Goal: Task Accomplishment & Management: Use online tool/utility

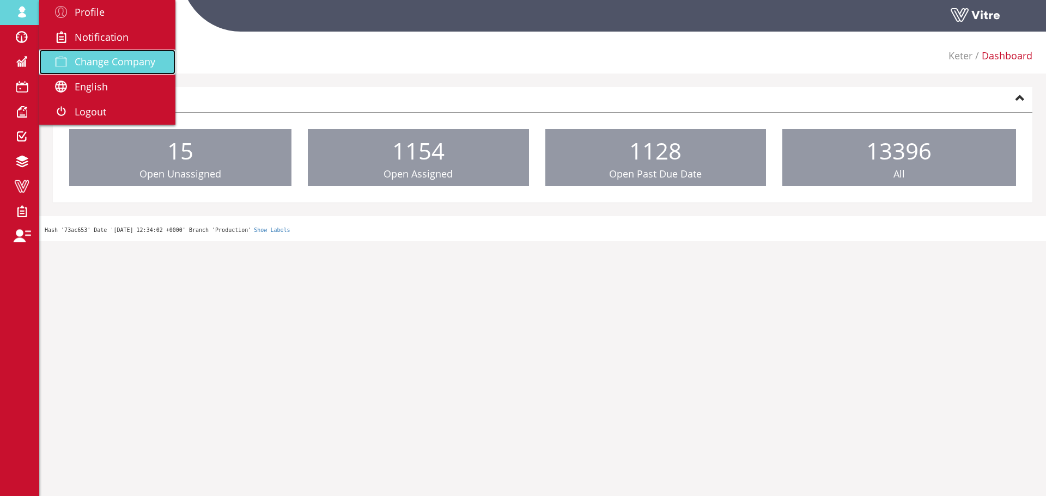
click at [94, 63] on span "Change Company" at bounding box center [115, 61] width 81 height 13
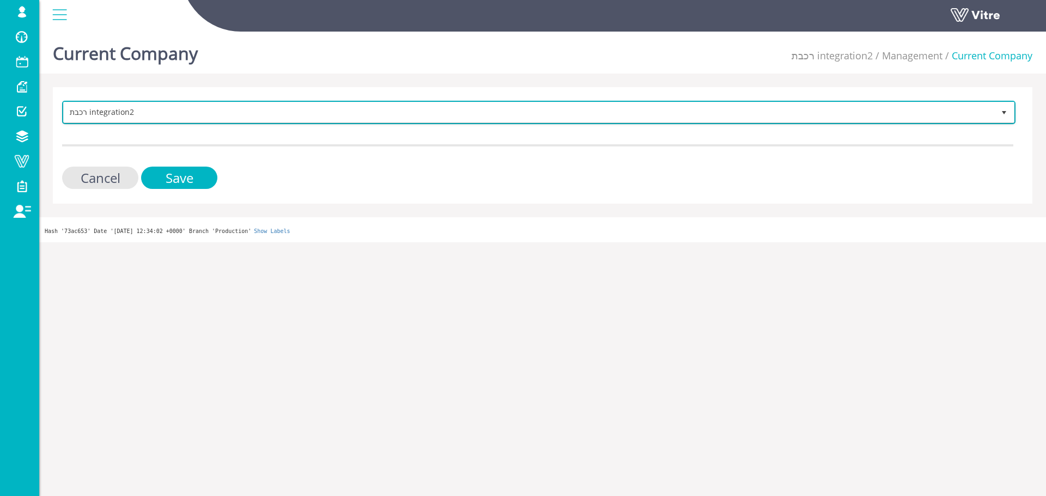
click at [186, 113] on span "רכבת integration2" at bounding box center [529, 112] width 930 height 20
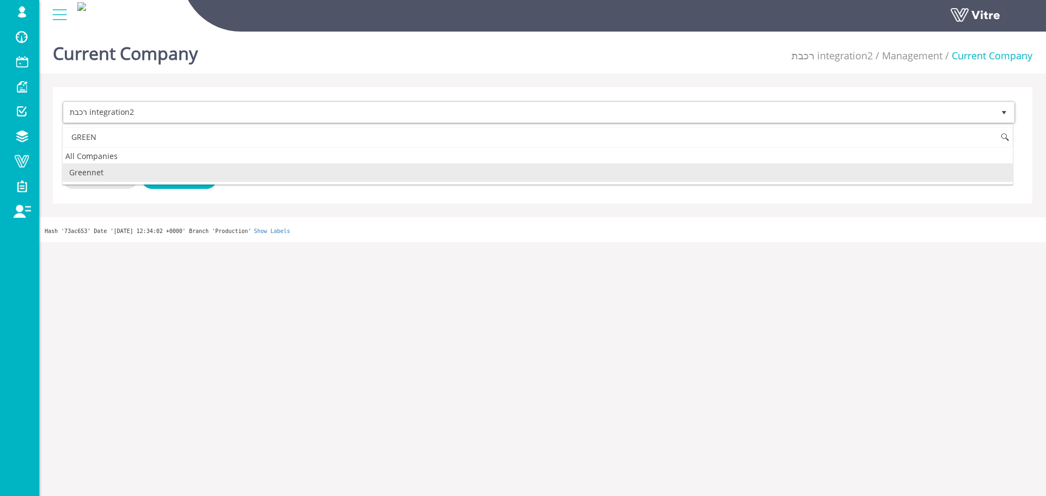
click at [91, 167] on li "Greennet" at bounding box center [538, 172] width 950 height 19
type input "GREEN"
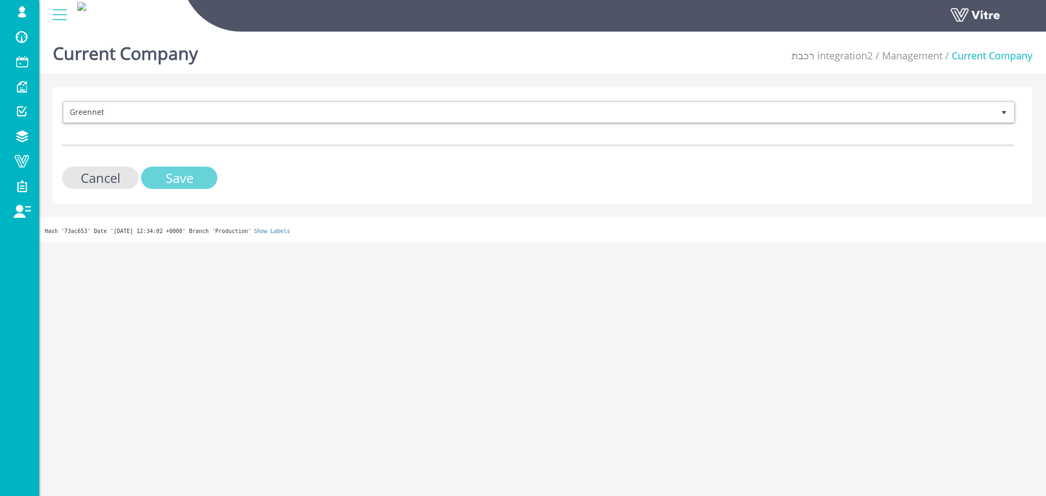
click at [185, 184] on input "Save" at bounding box center [179, 178] width 76 height 22
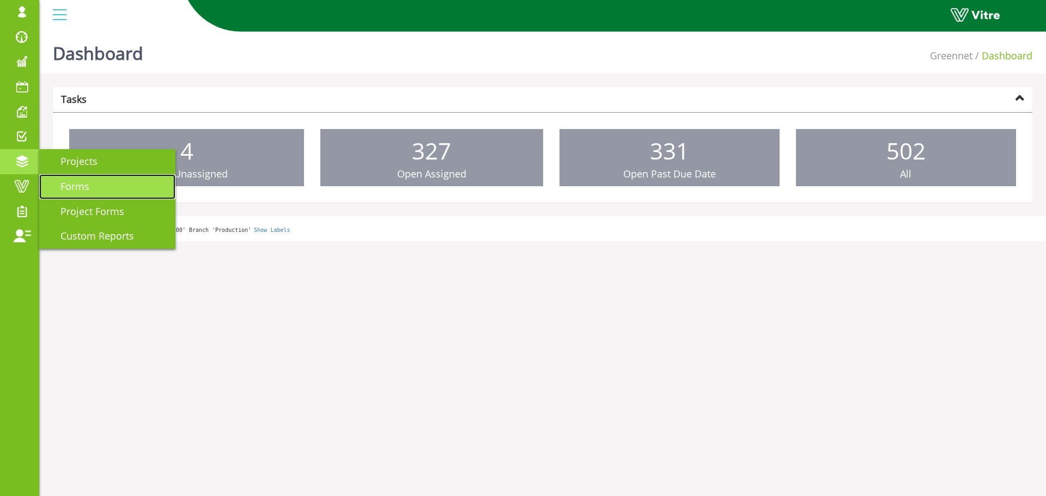
click at [82, 184] on span "Forms" at bounding box center [68, 186] width 42 height 13
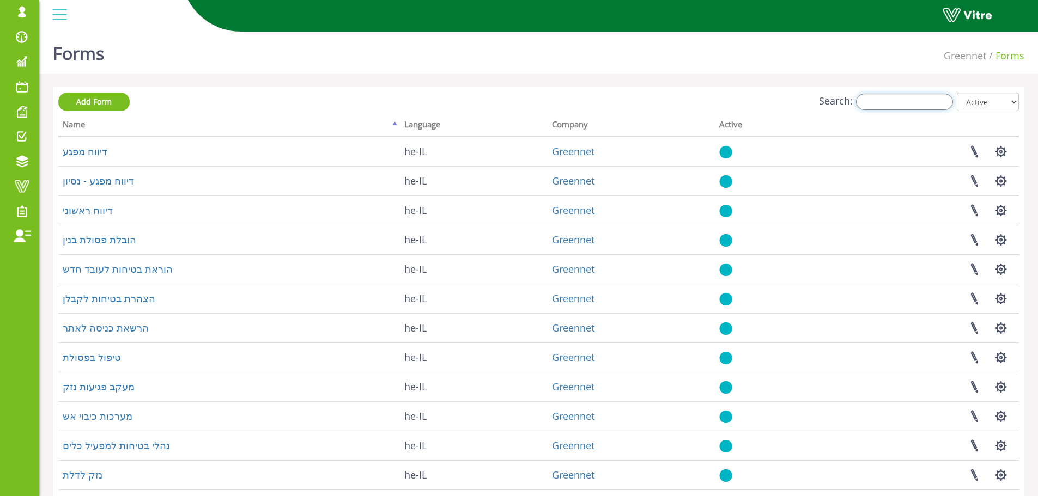
click at [902, 106] on input "Search:" at bounding box center [904, 102] width 97 height 16
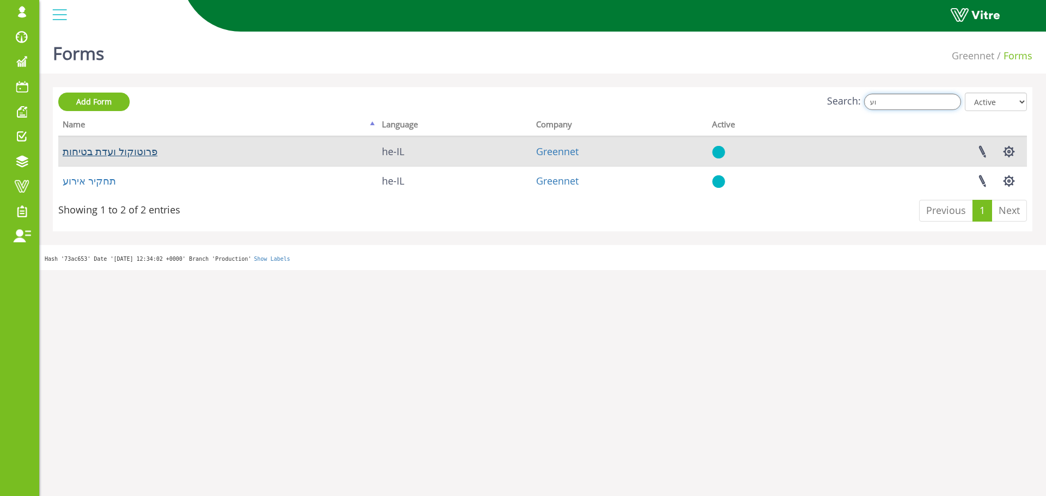
type input "וע"
click at [98, 152] on link "פרוטוקול ועדת בטיחות" at bounding box center [110, 151] width 95 height 13
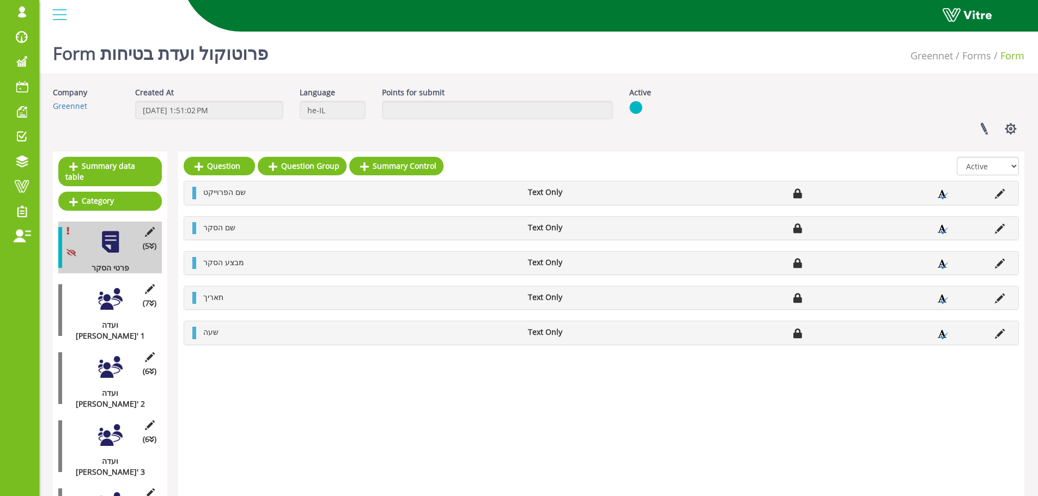
click at [104, 289] on div at bounding box center [110, 299] width 25 height 25
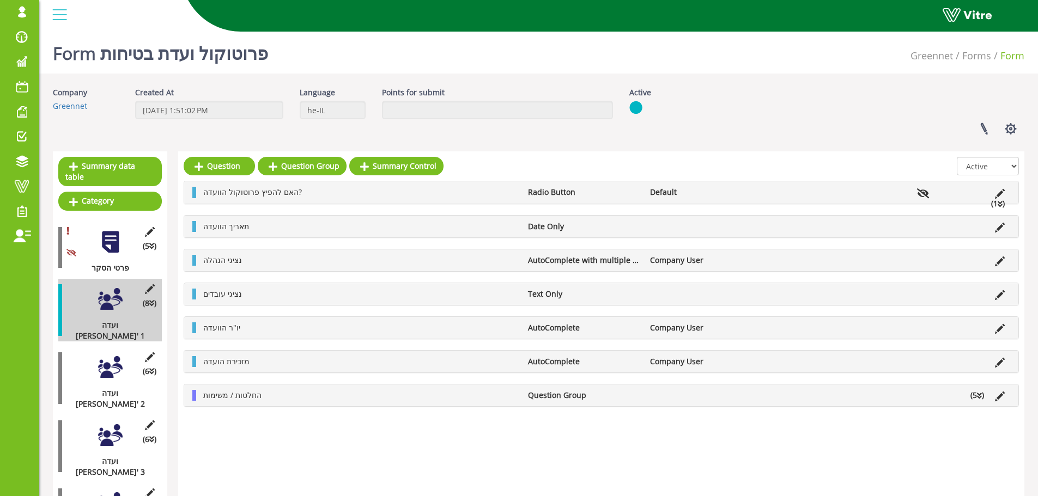
click at [169, 136] on div "Company Greennet Created At 3/15/2021 1:51:02 PM Language he-IL Points for subm…" at bounding box center [538, 115] width 987 height 56
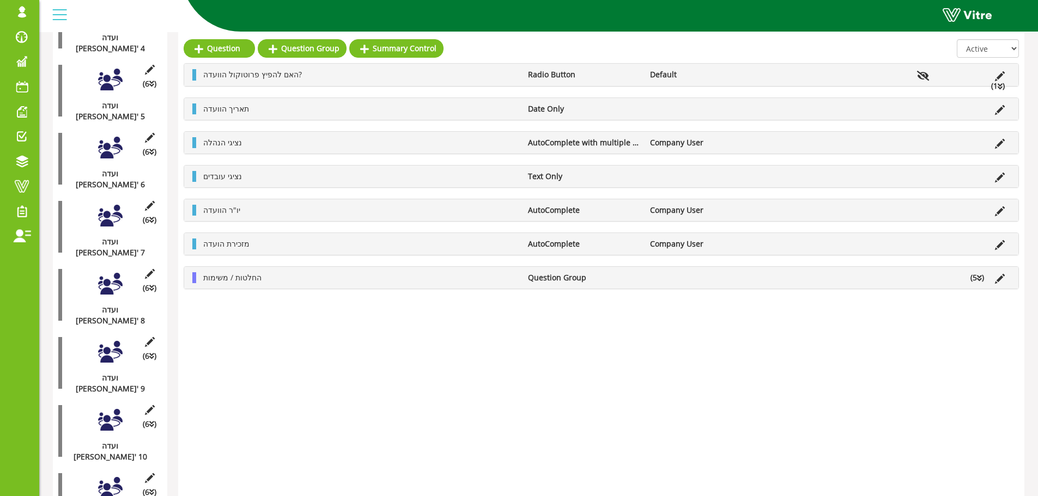
scroll to position [502, 0]
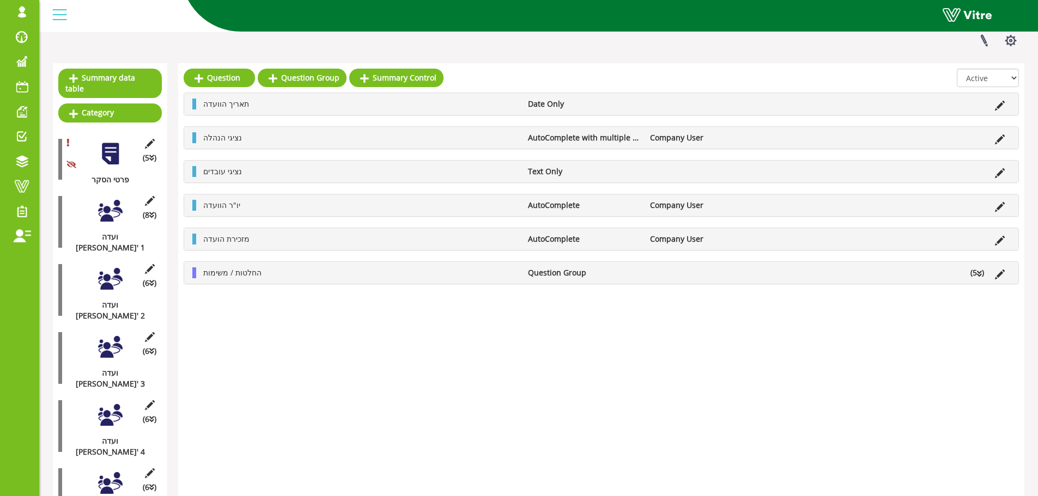
scroll to position [66, 0]
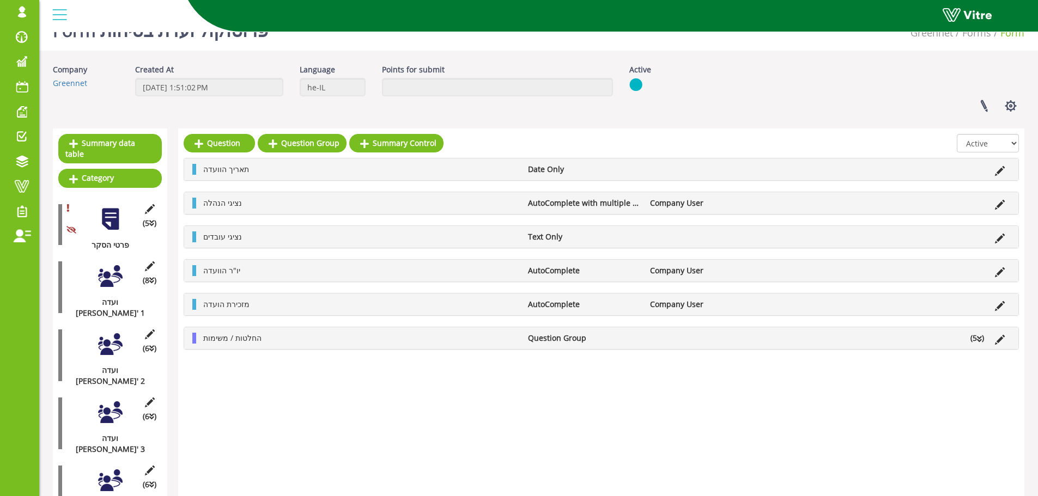
scroll to position [0, 0]
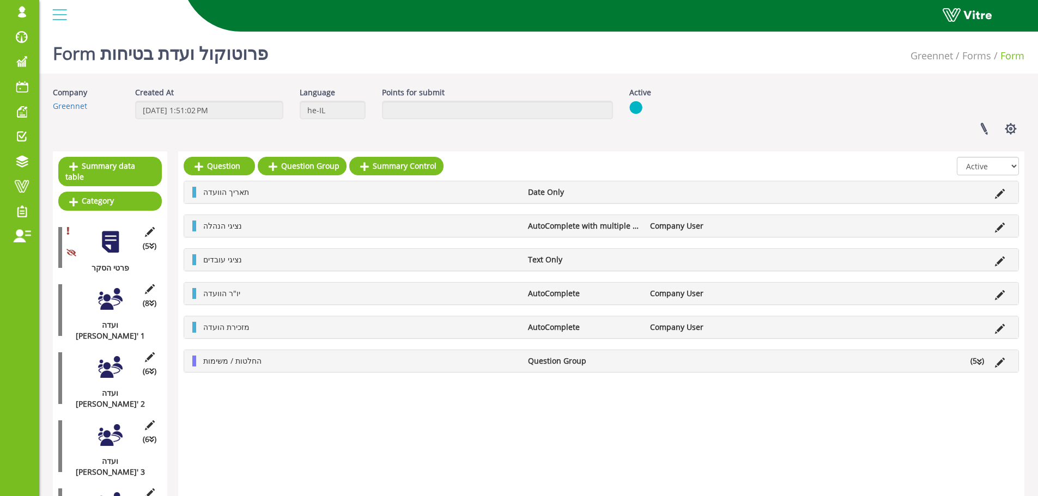
click at [109, 287] on div at bounding box center [110, 299] width 25 height 25
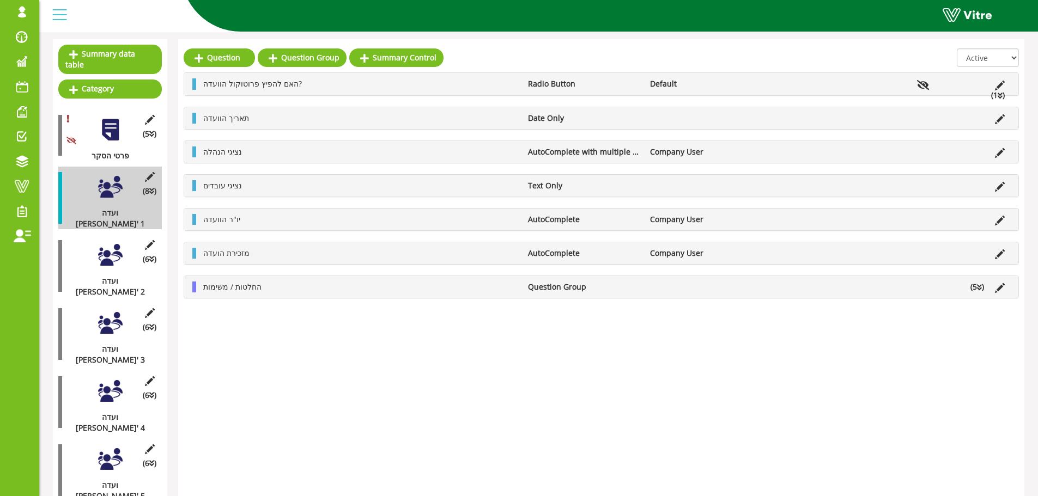
scroll to position [109, 0]
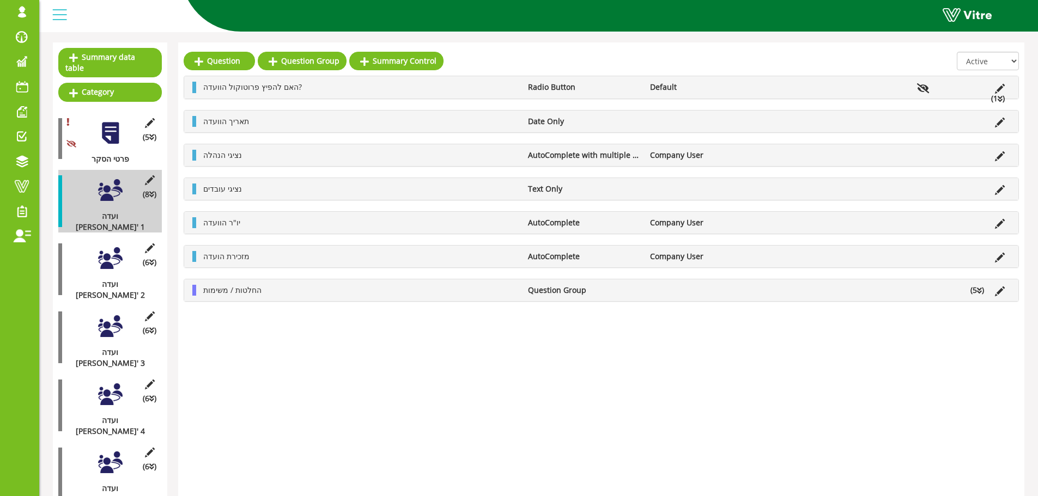
click at [106, 246] on div at bounding box center [110, 258] width 25 height 25
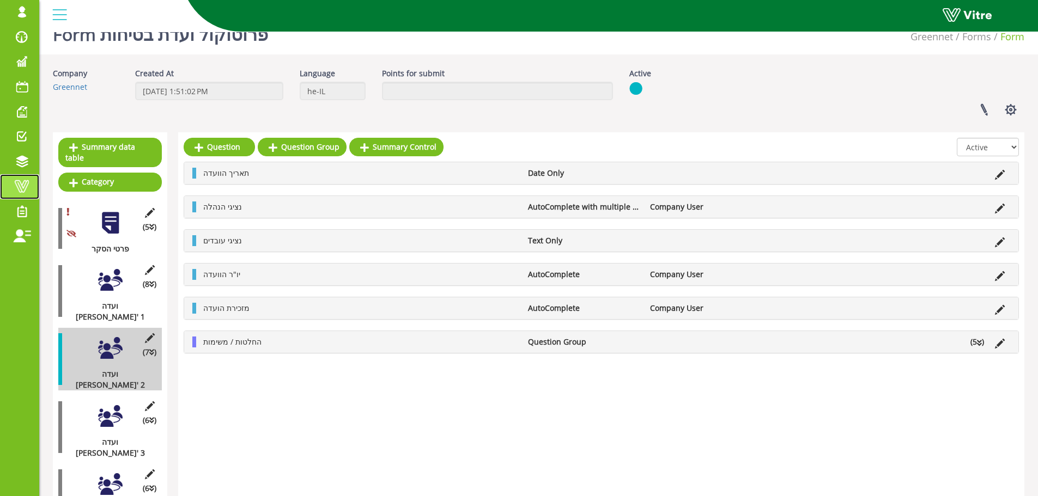
scroll to position [0, 0]
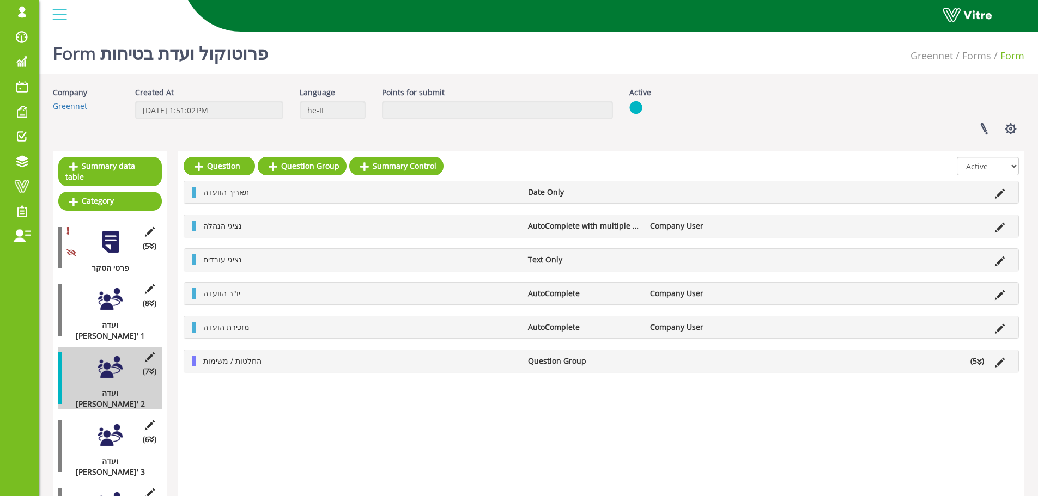
click at [111, 292] on div at bounding box center [110, 299] width 25 height 25
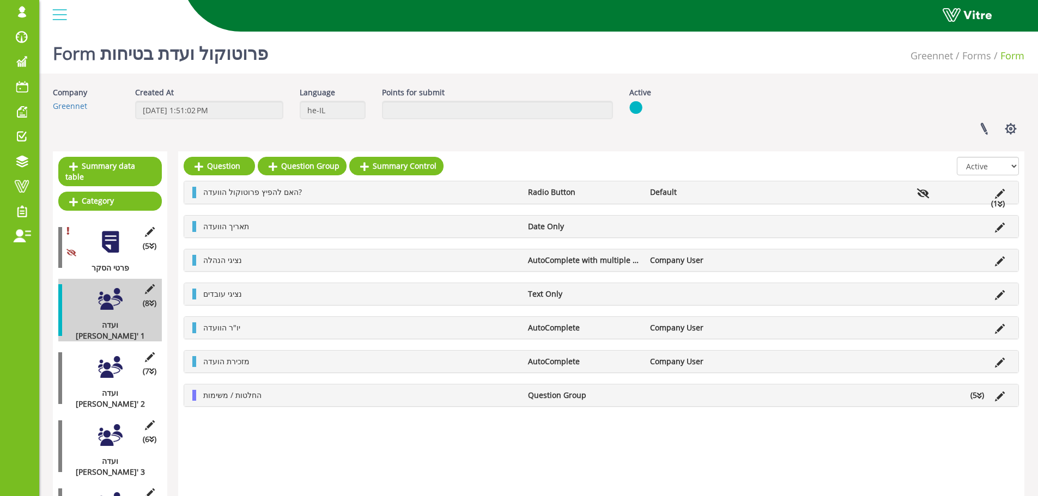
click at [528, 395] on li "Question Group" at bounding box center [583, 395] width 122 height 11
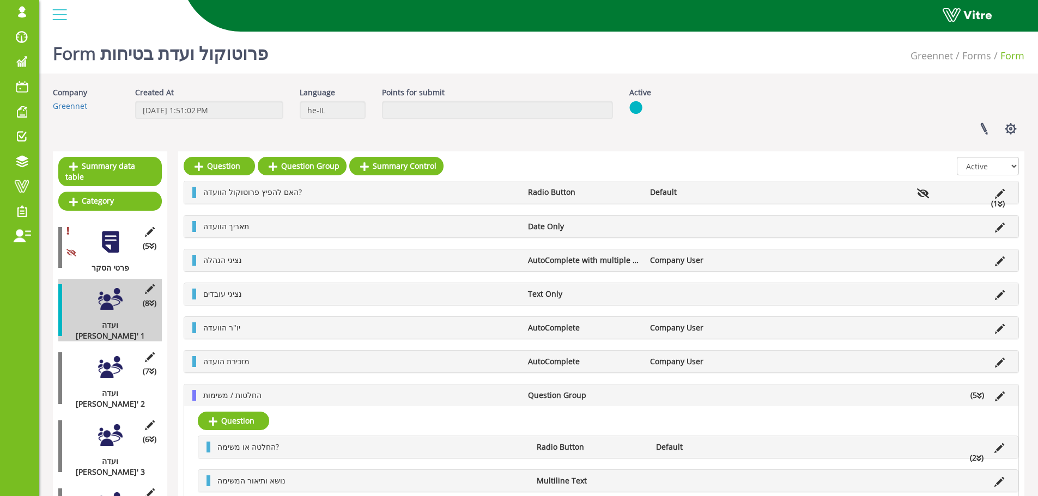
click at [528, 395] on li "Question Group" at bounding box center [583, 395] width 122 height 11
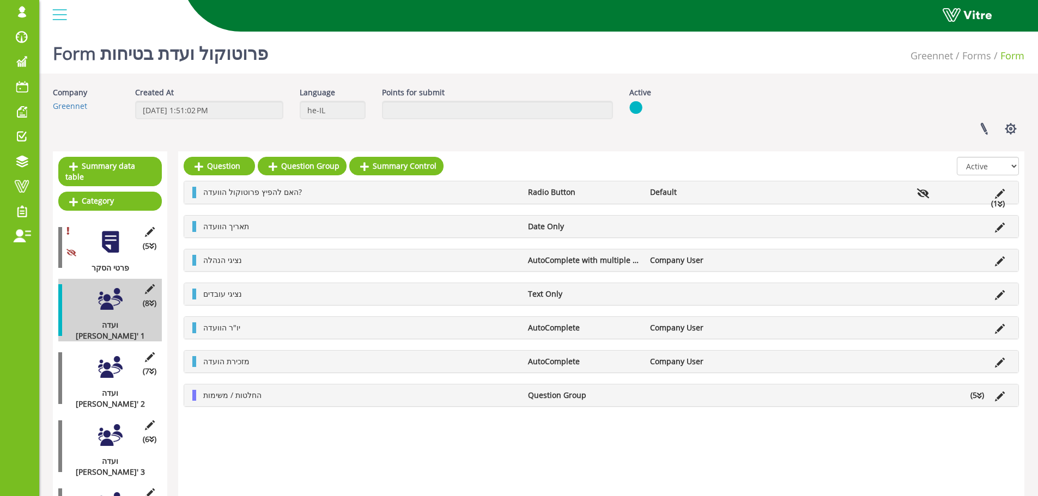
click at [569, 403] on div "החלטות / משימות Question Group (5 )" at bounding box center [601, 396] width 834 height 22
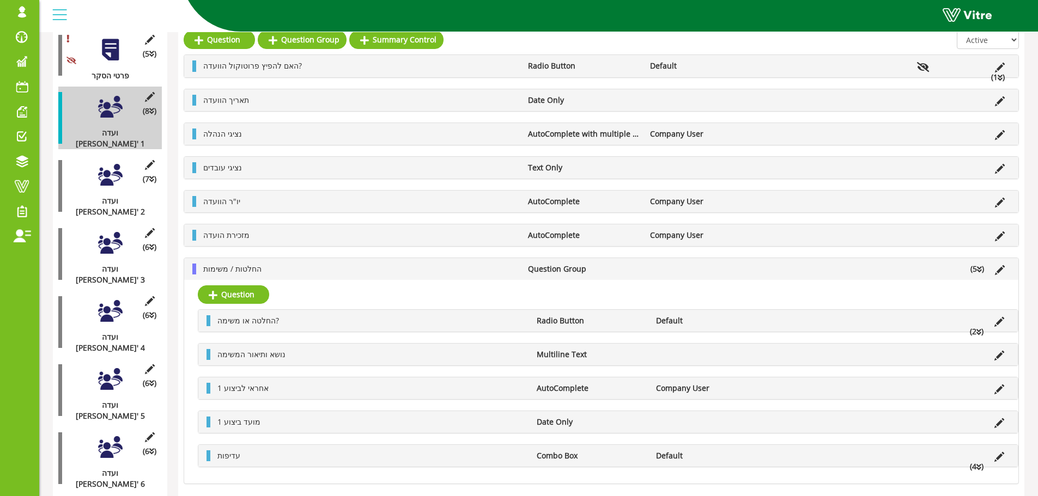
scroll to position [218, 0]
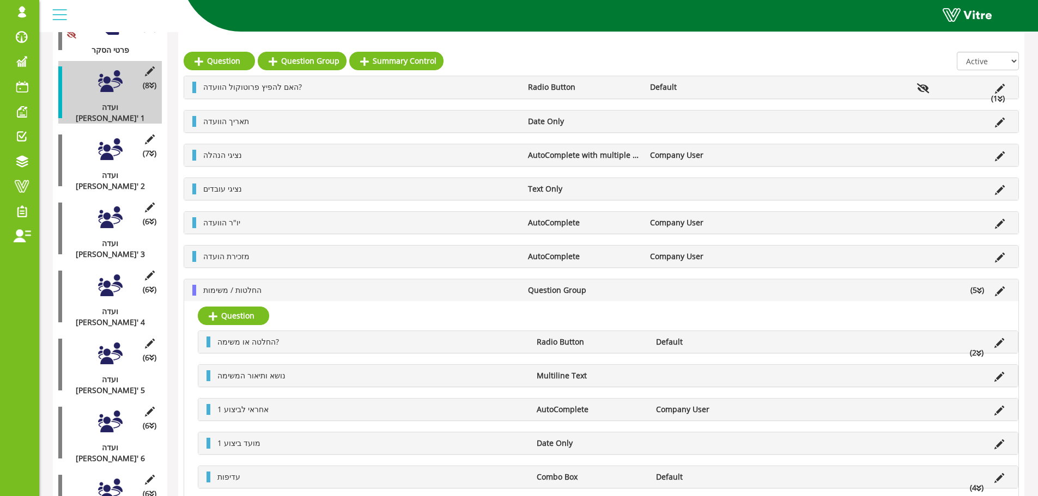
click at [337, 292] on li "החלטות / משימות" at bounding box center [360, 290] width 325 height 11
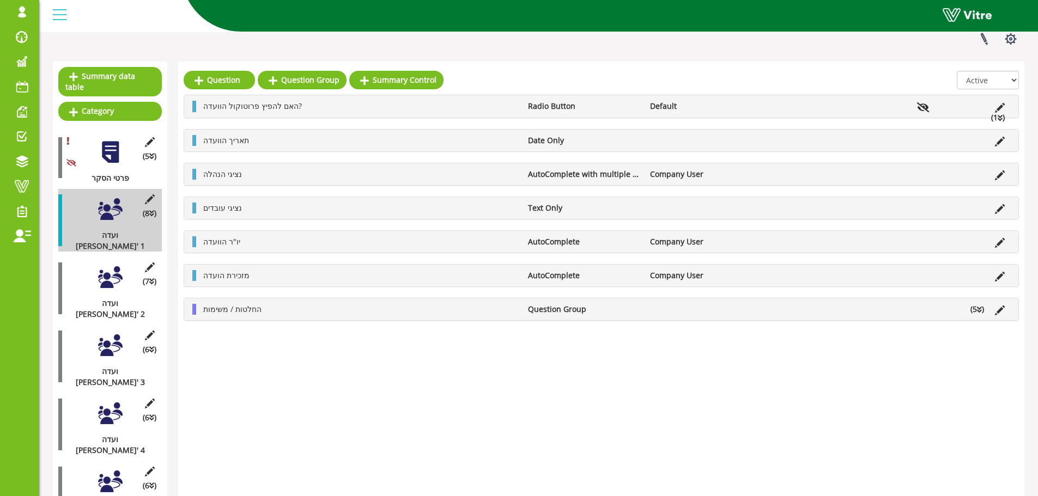
scroll to position [109, 0]
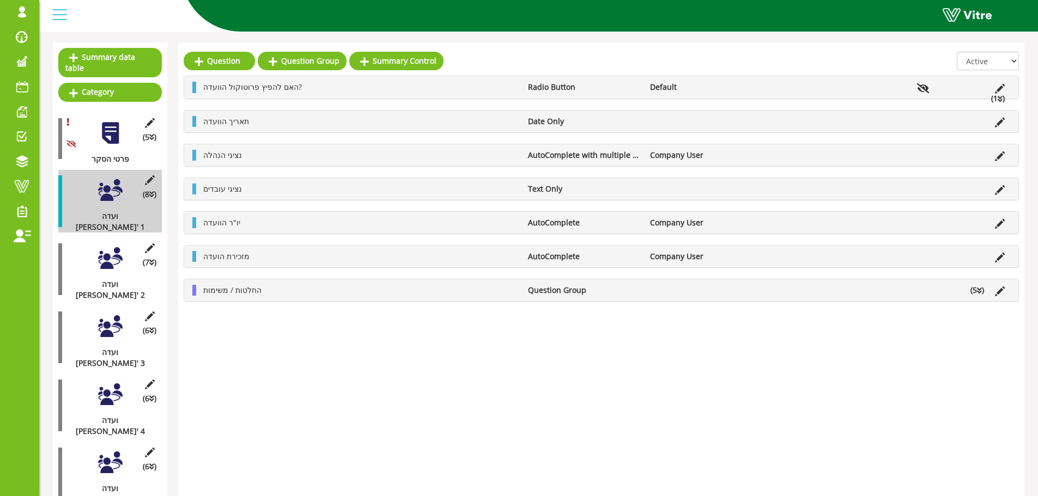
click at [110, 184] on div at bounding box center [110, 190] width 25 height 25
click at [352, 292] on li "החלטות / משימות" at bounding box center [360, 290] width 325 height 11
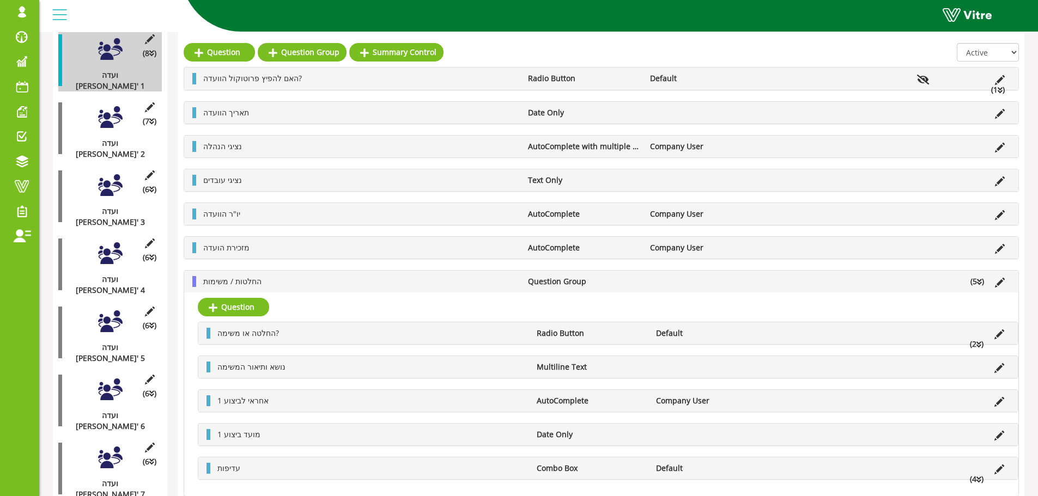
scroll to position [218, 0]
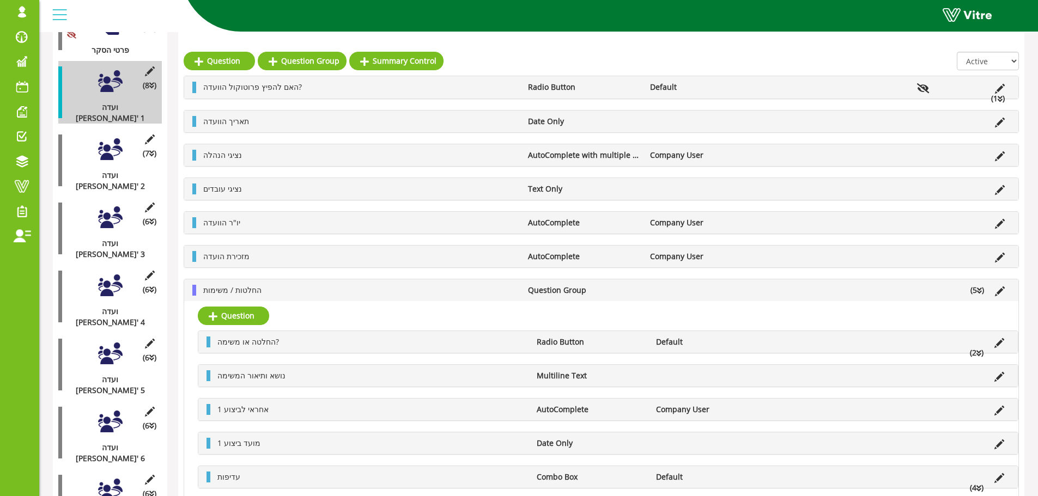
click at [422, 297] on div "החלטות / משימות Question Group (5 )" at bounding box center [601, 290] width 834 height 22
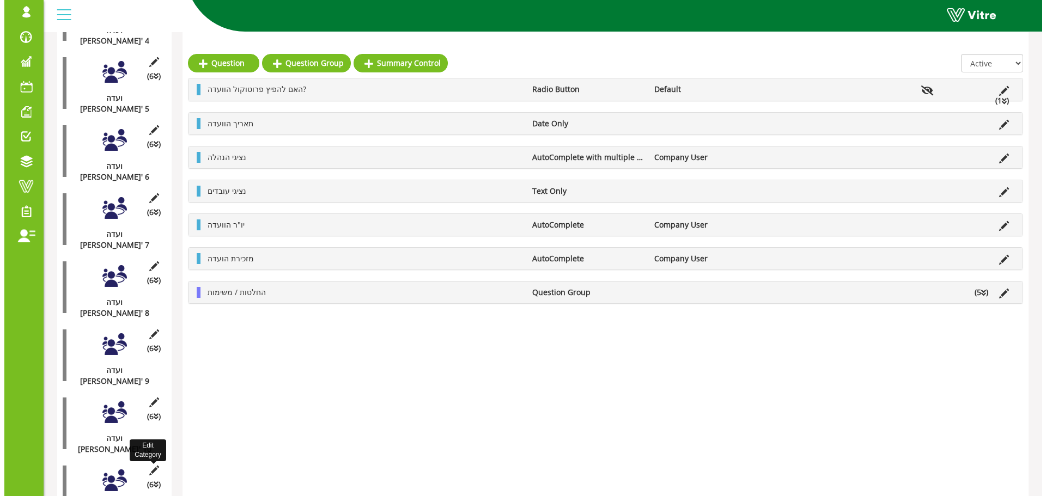
scroll to position [502, 0]
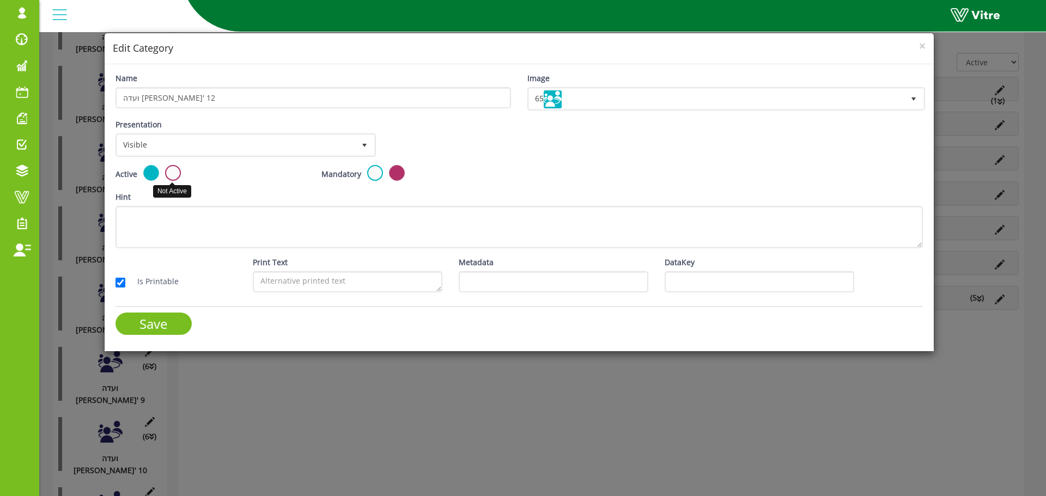
click at [167, 175] on label at bounding box center [173, 173] width 16 height 16
click at [0, 0] on input "radio" at bounding box center [0, 0] width 0 height 0
click at [152, 327] on input "Save" at bounding box center [153, 324] width 76 height 22
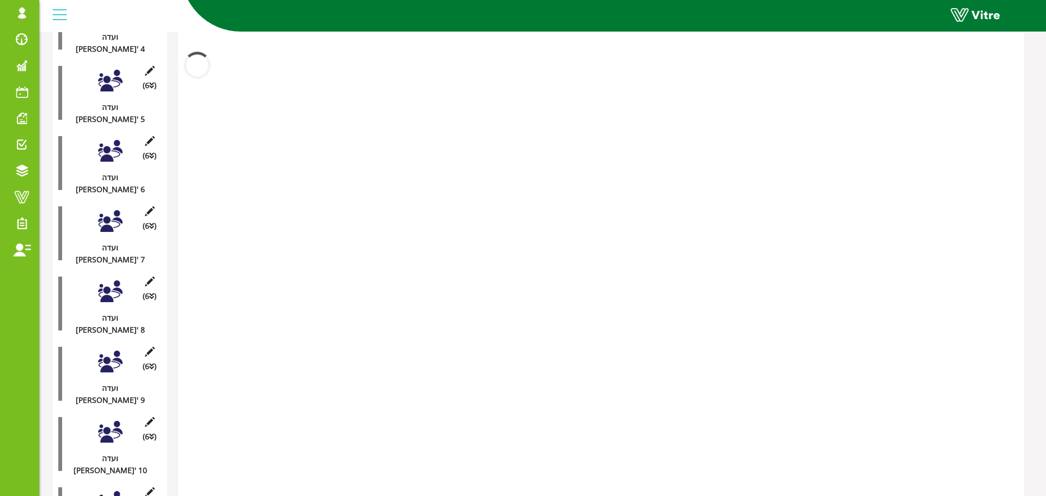
scroll to position [460, 0]
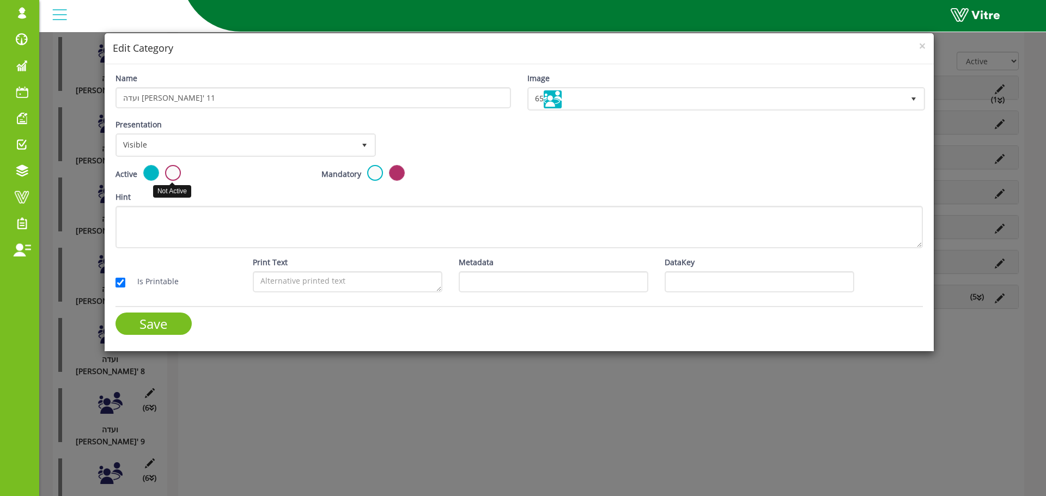
click at [170, 170] on label at bounding box center [173, 173] width 16 height 16
click at [0, 0] on input "radio" at bounding box center [0, 0] width 0 height 0
click at [157, 322] on input "Save" at bounding box center [153, 324] width 76 height 22
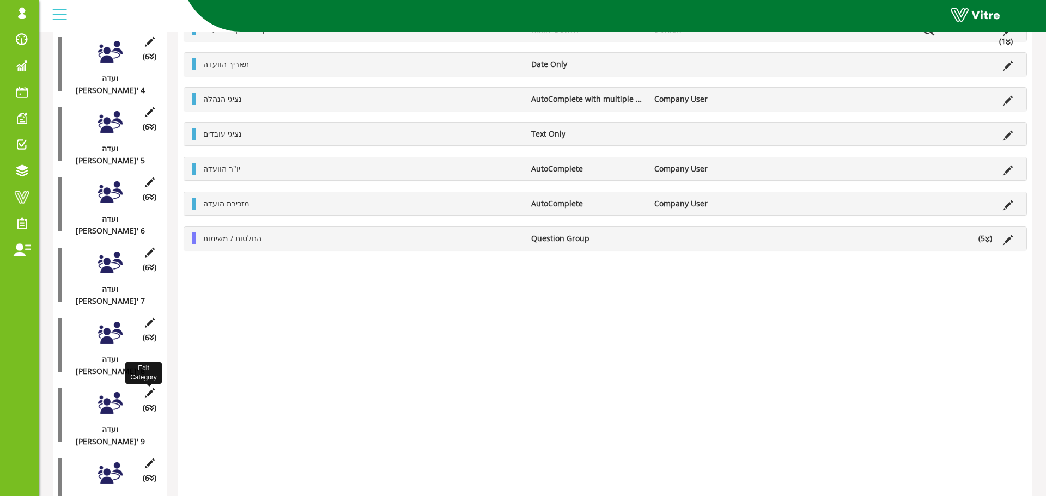
scroll to position [402, 0]
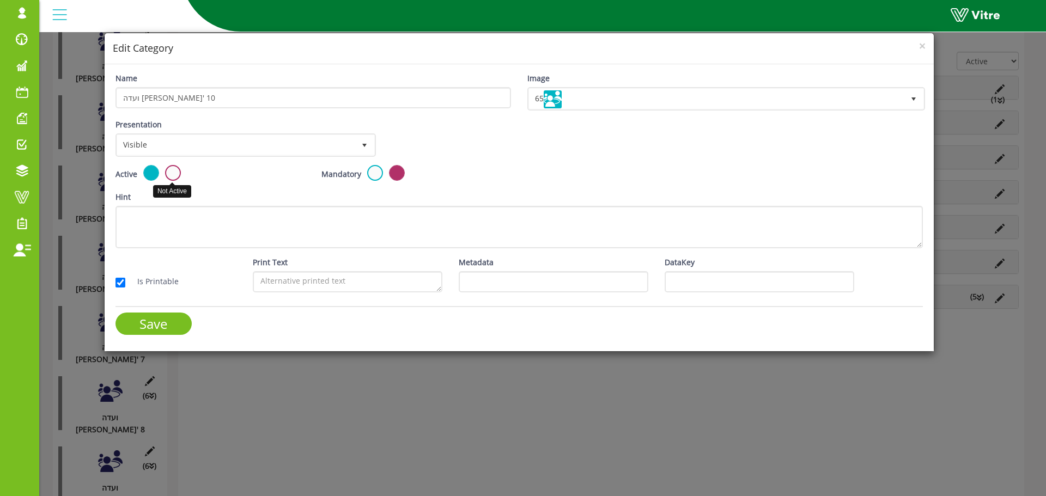
click at [176, 174] on label at bounding box center [173, 173] width 16 height 16
click at [0, 0] on input "radio" at bounding box center [0, 0] width 0 height 0
click at [177, 324] on input "Save" at bounding box center [153, 324] width 76 height 22
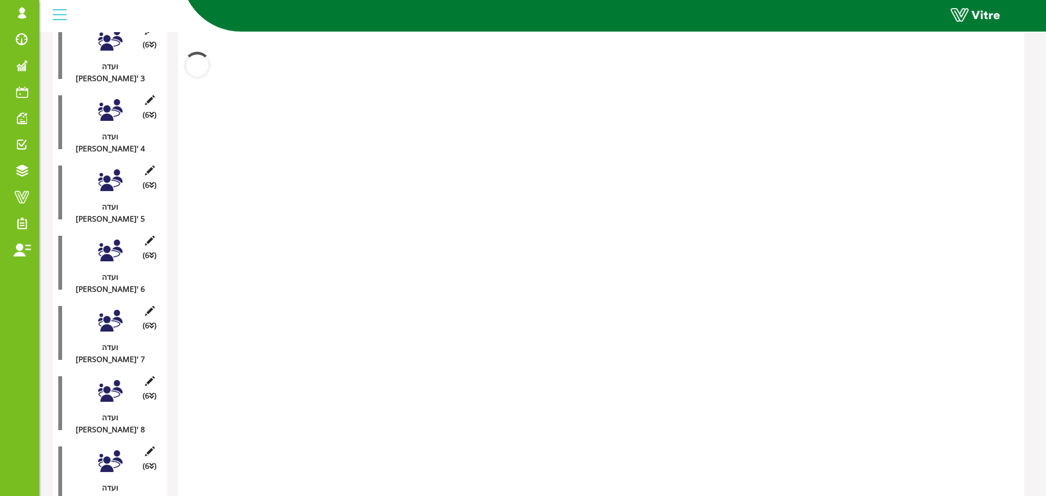
scroll to position [344, 0]
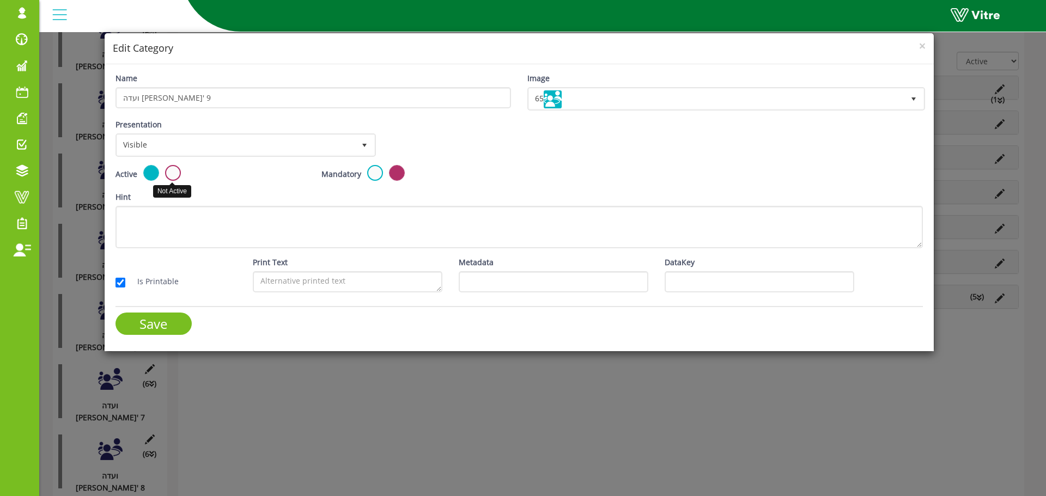
click at [171, 173] on label at bounding box center [173, 173] width 16 height 16
click at [0, 0] on input "radio" at bounding box center [0, 0] width 0 height 0
click at [149, 325] on input "Save" at bounding box center [153, 324] width 76 height 22
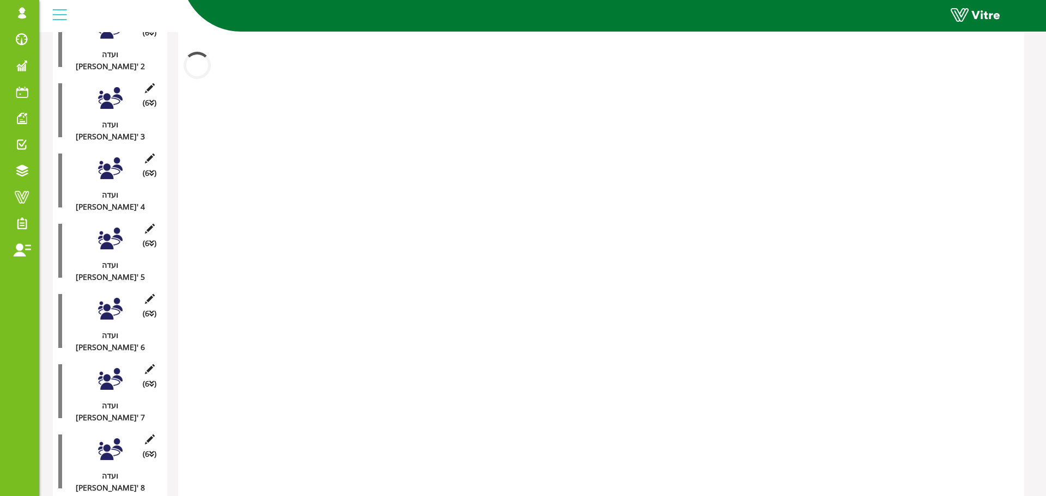
scroll to position [285, 0]
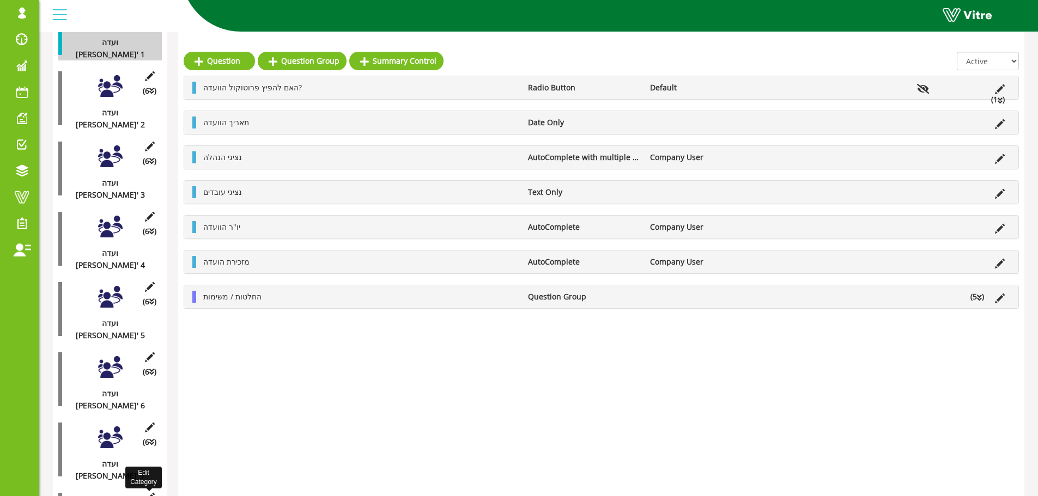
click at [149, 493] on icon at bounding box center [150, 498] width 14 height 10
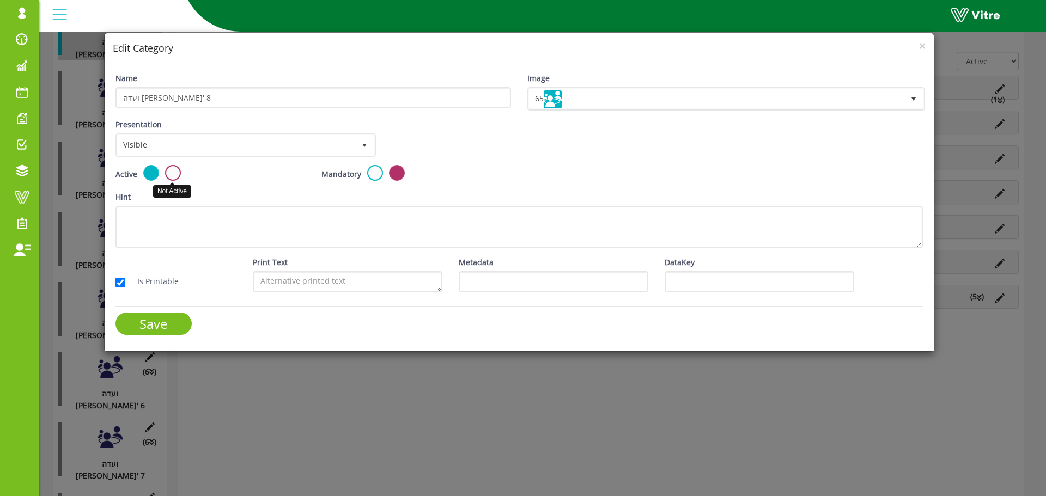
click at [172, 175] on label at bounding box center [173, 173] width 16 height 16
click at [0, 0] on input "radio" at bounding box center [0, 0] width 0 height 0
click at [160, 319] on input "Save" at bounding box center [153, 324] width 76 height 22
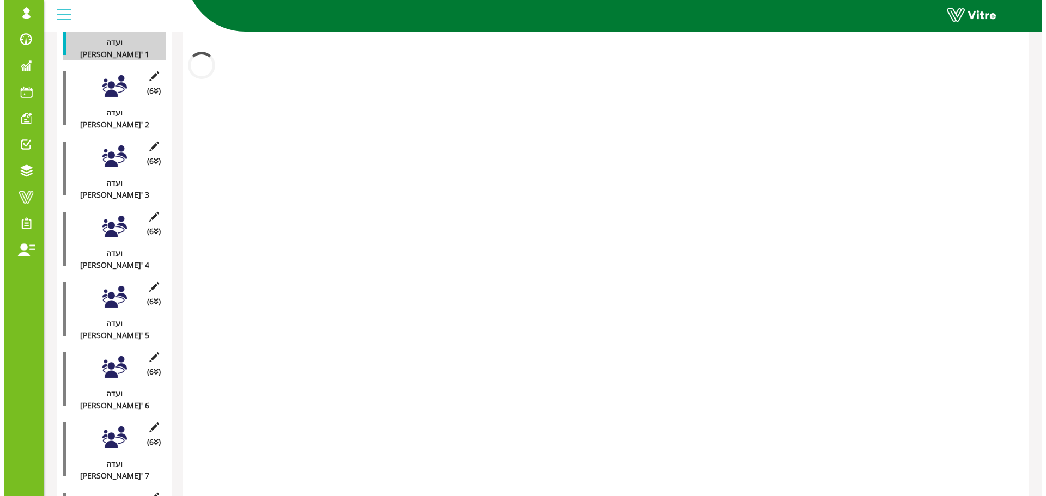
scroll to position [227, 0]
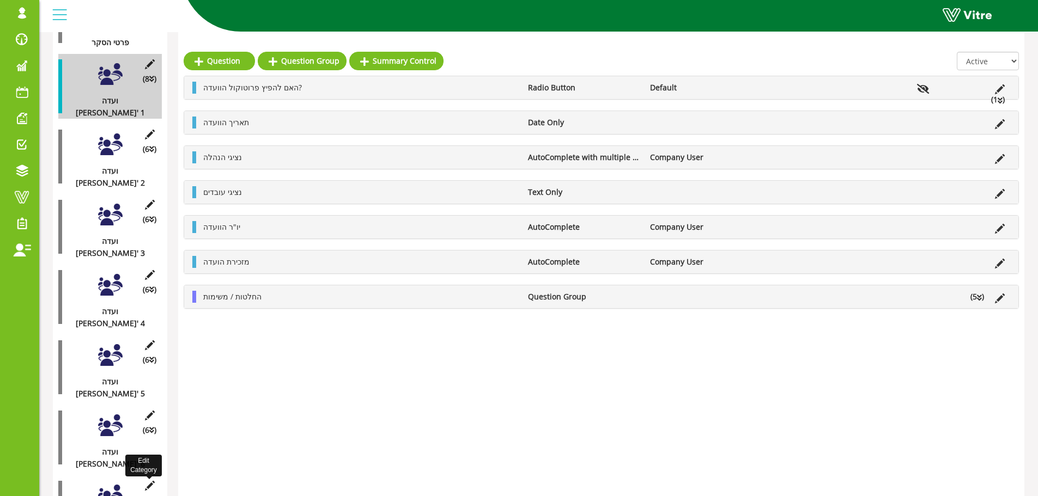
click at [152, 481] on icon at bounding box center [150, 486] width 14 height 10
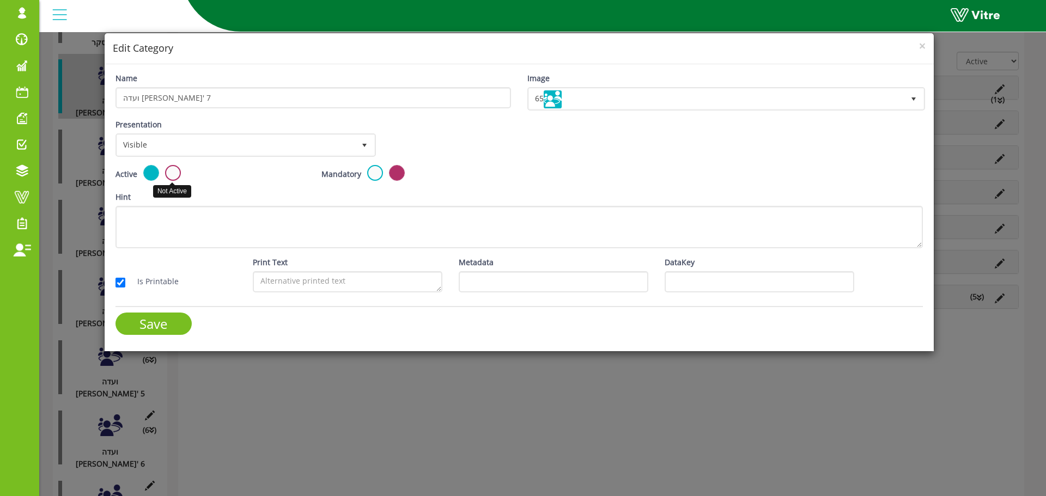
click at [175, 174] on label at bounding box center [173, 173] width 16 height 16
click at [0, 0] on input "radio" at bounding box center [0, 0] width 0 height 0
click at [173, 331] on input "Save" at bounding box center [153, 324] width 76 height 22
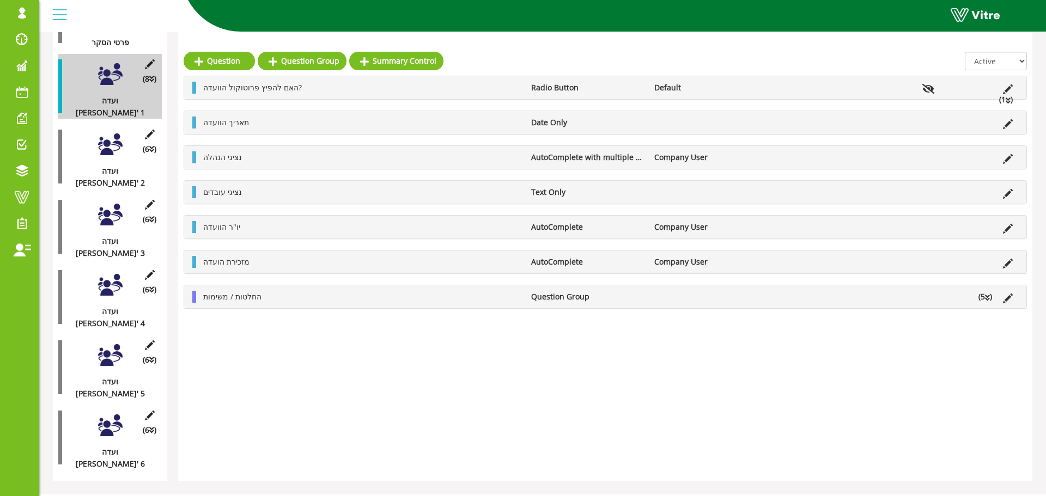
scroll to position [169, 0]
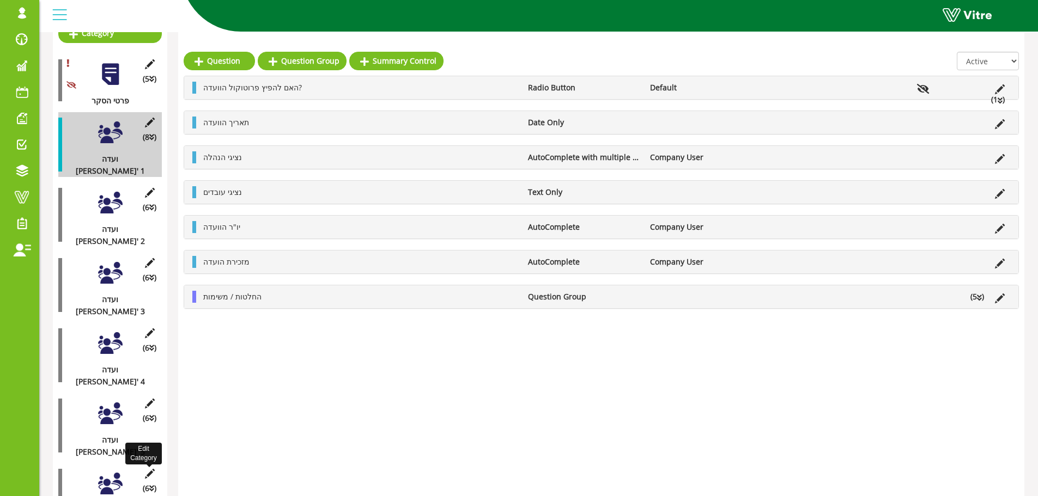
click at [152, 469] on icon at bounding box center [150, 474] width 14 height 10
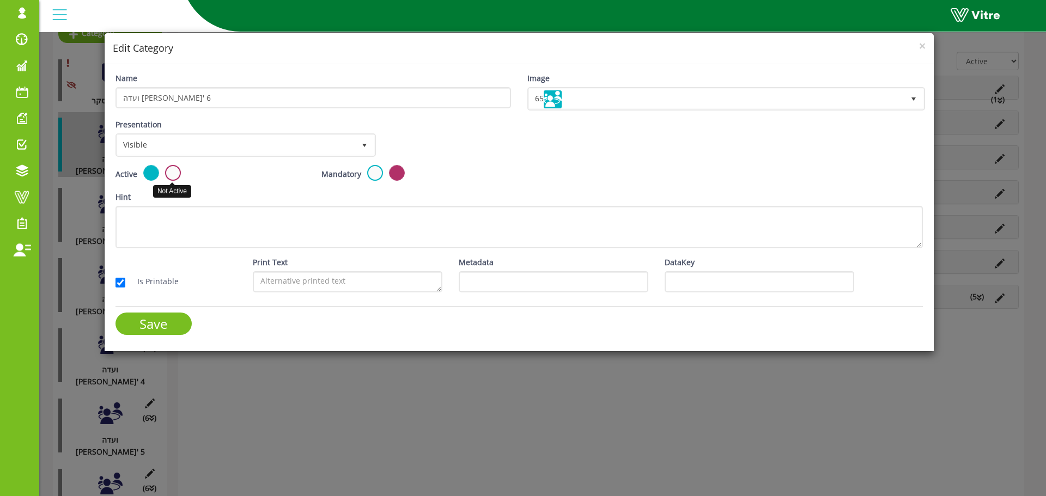
click at [174, 173] on label at bounding box center [173, 173] width 16 height 16
click at [0, 0] on input "radio" at bounding box center [0, 0] width 0 height 0
click at [172, 323] on input "Save" at bounding box center [153, 324] width 76 height 22
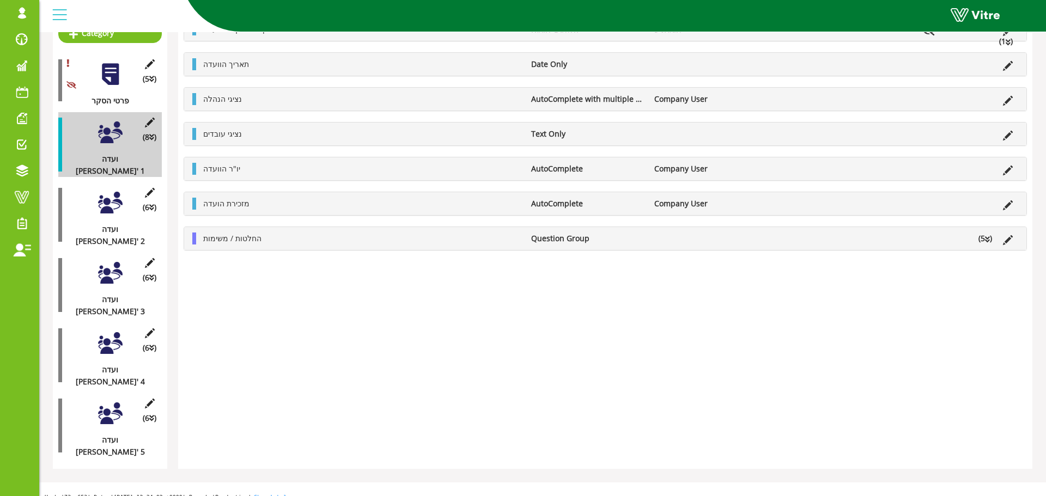
scroll to position [111, 0]
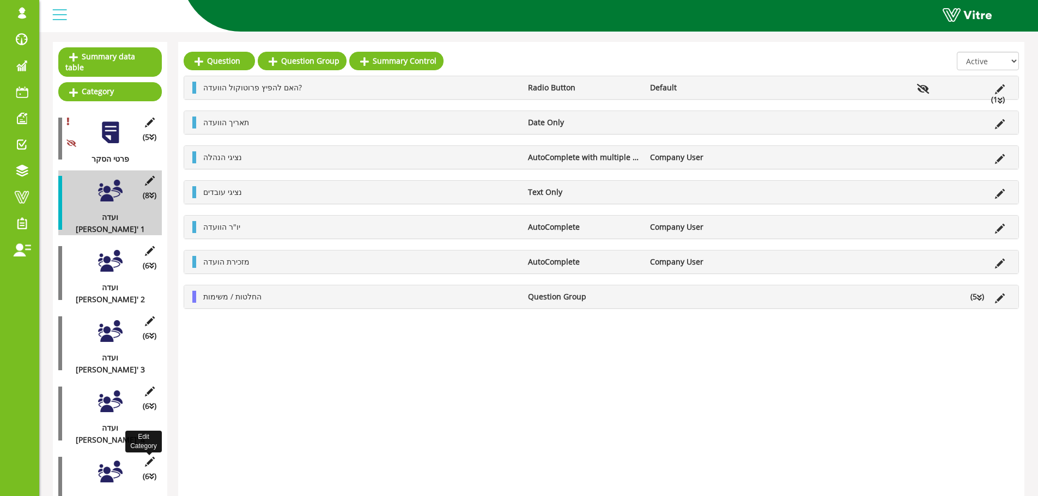
click at [149, 457] on icon at bounding box center [150, 462] width 14 height 10
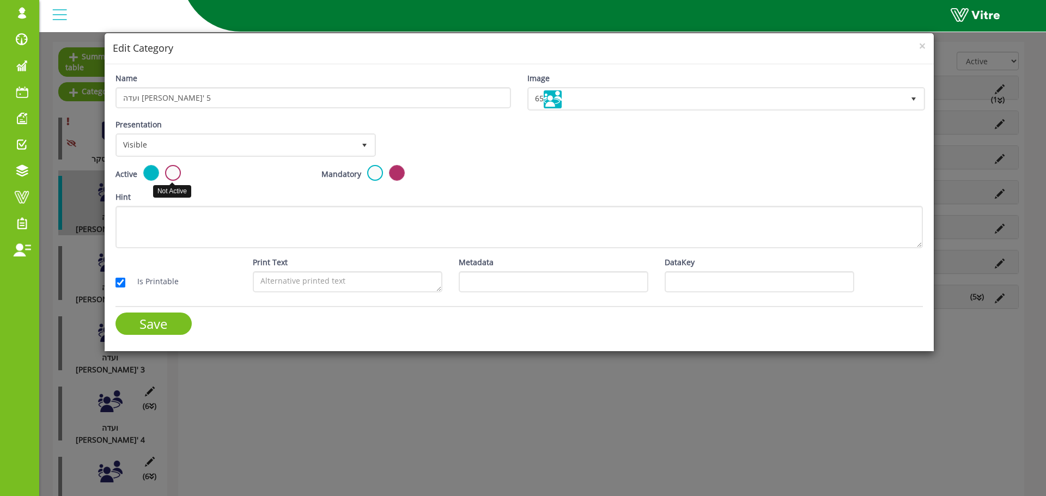
click at [174, 175] on label at bounding box center [173, 173] width 16 height 16
click at [0, 0] on input "radio" at bounding box center [0, 0] width 0 height 0
click at [174, 322] on input "Save" at bounding box center [153, 324] width 76 height 22
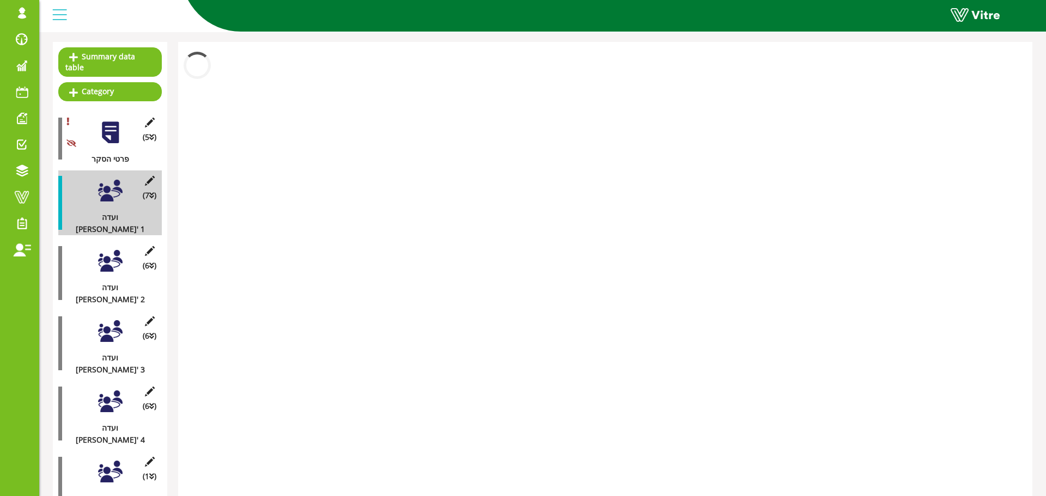
scroll to position [52, 0]
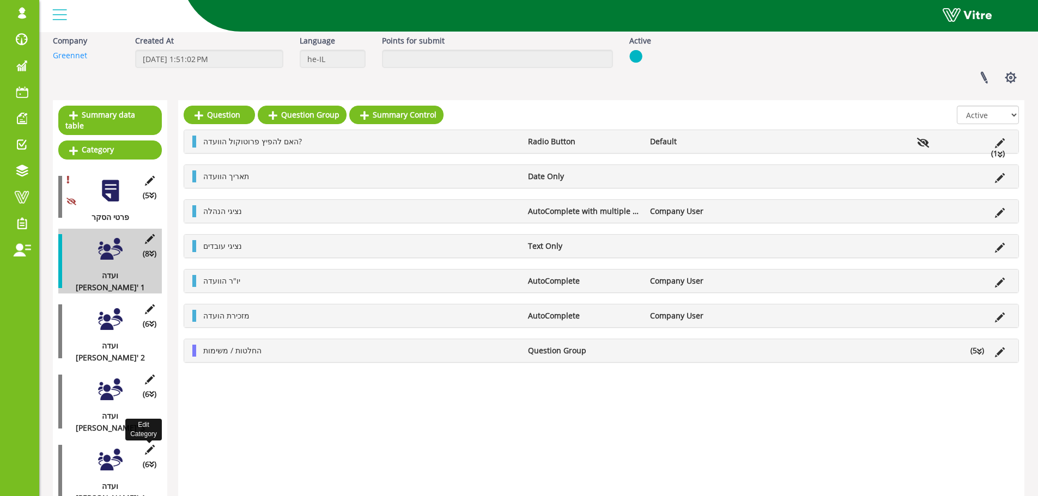
click at [147, 445] on icon at bounding box center [150, 450] width 14 height 10
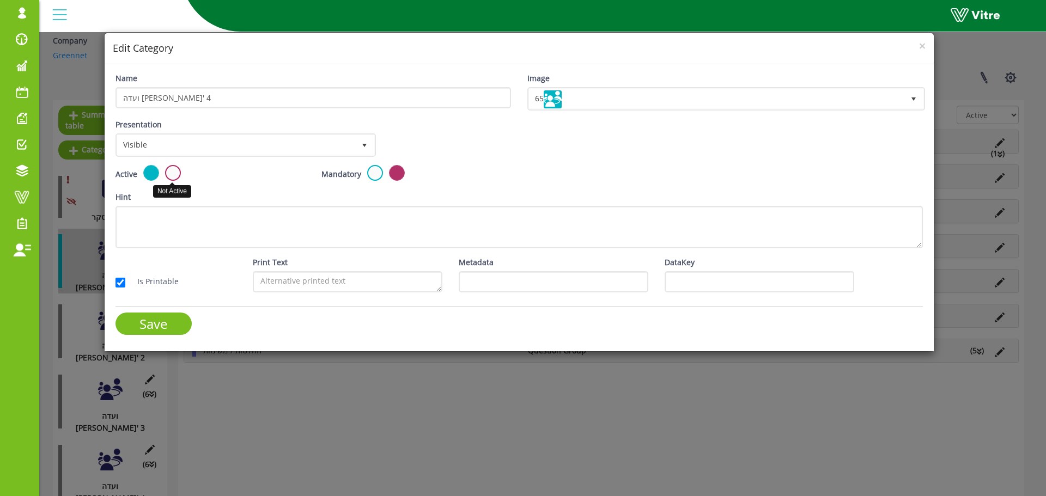
click at [170, 176] on label at bounding box center [173, 173] width 16 height 16
click at [0, 0] on input "radio" at bounding box center [0, 0] width 0 height 0
click at [164, 325] on input "Save" at bounding box center [153, 324] width 76 height 22
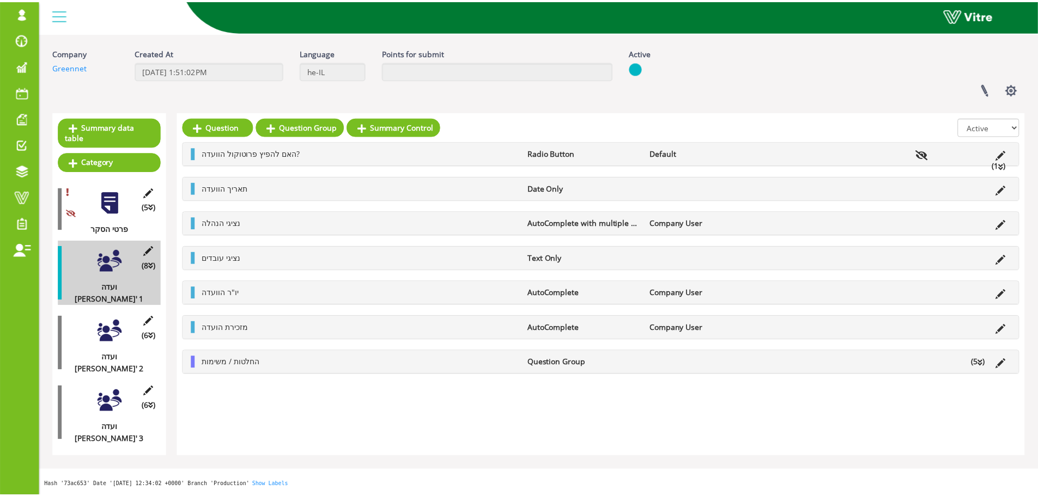
scroll to position [27, 0]
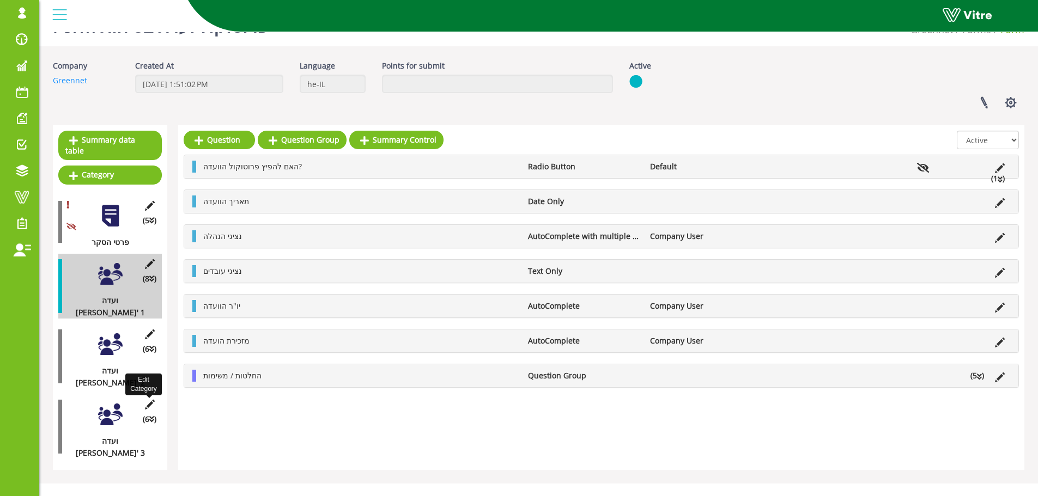
click at [150, 400] on icon at bounding box center [150, 405] width 14 height 10
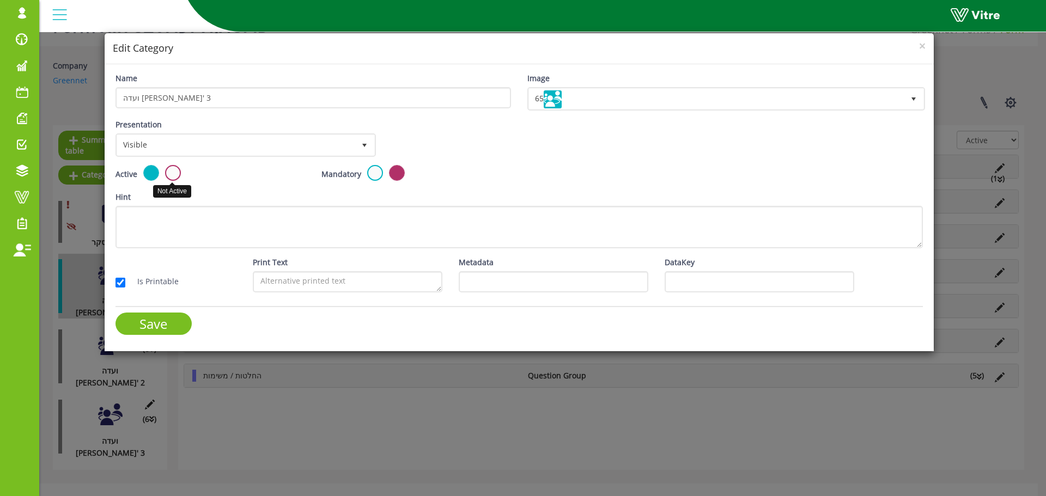
click at [168, 175] on label at bounding box center [173, 173] width 16 height 16
click at [0, 0] on input "radio" at bounding box center [0, 0] width 0 height 0
click at [173, 321] on input "Save" at bounding box center [153, 324] width 76 height 22
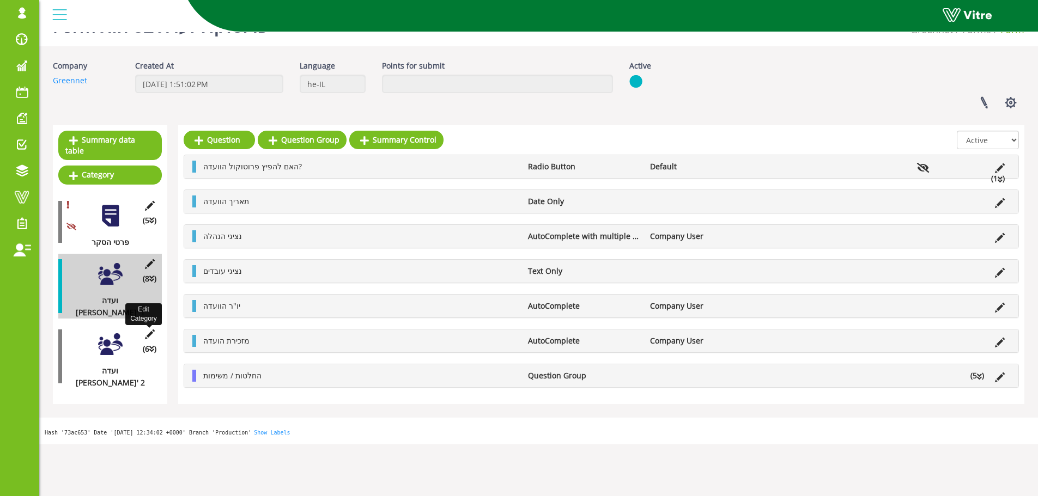
click at [151, 330] on icon at bounding box center [150, 335] width 14 height 10
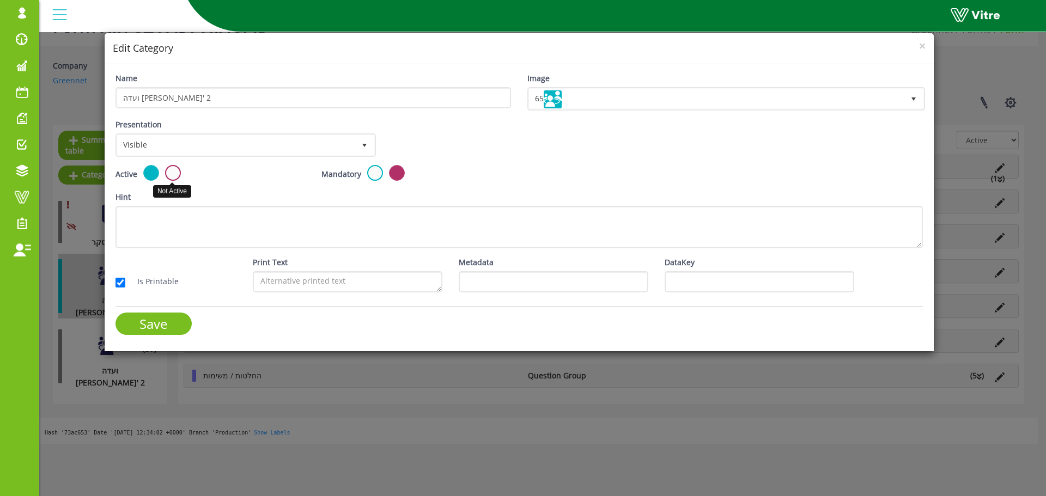
click at [170, 172] on label at bounding box center [173, 173] width 16 height 16
click at [0, 0] on input "radio" at bounding box center [0, 0] width 0 height 0
click at [169, 321] on input "Save" at bounding box center [153, 324] width 76 height 22
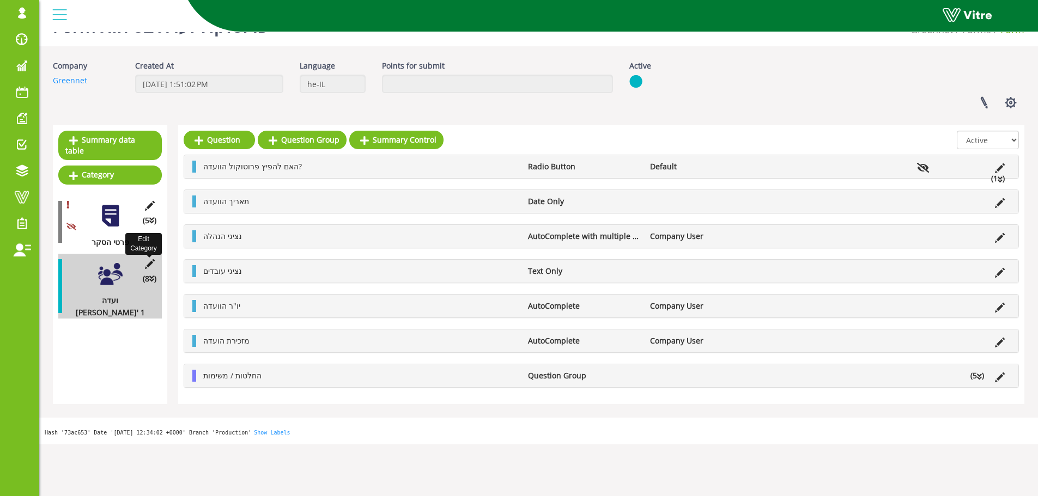
click at [149, 259] on icon at bounding box center [150, 264] width 14 height 10
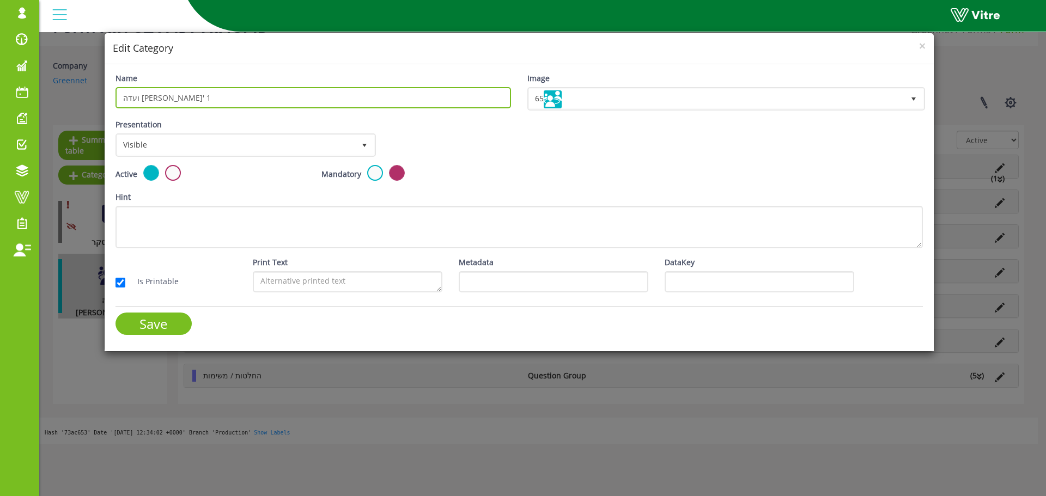
click at [166, 99] on input "ועדה מס' 1" at bounding box center [312, 97] width 395 height 21
type input "תיעוד הועדה"
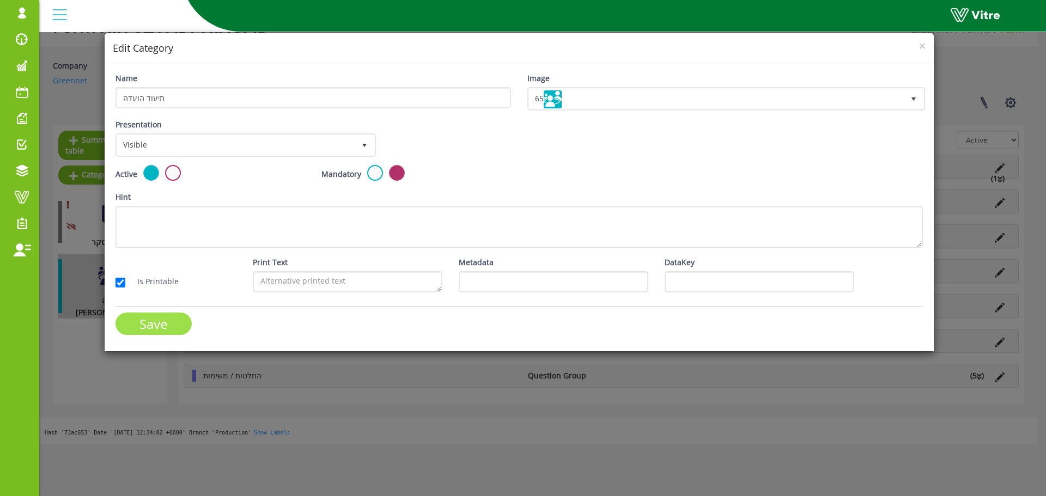
click at [168, 319] on input "Save" at bounding box center [153, 324] width 76 height 22
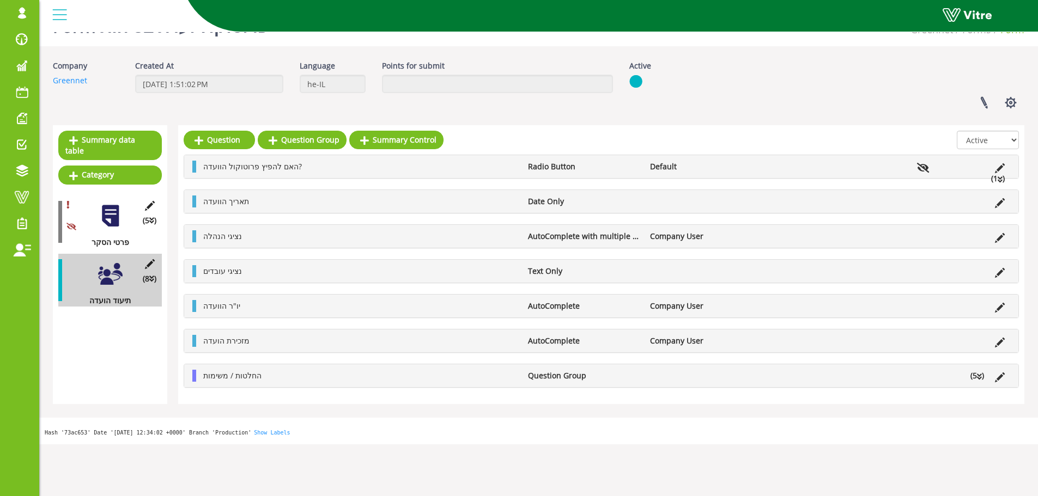
click at [981, 378] on li "(5 )" at bounding box center [977, 376] width 25 height 12
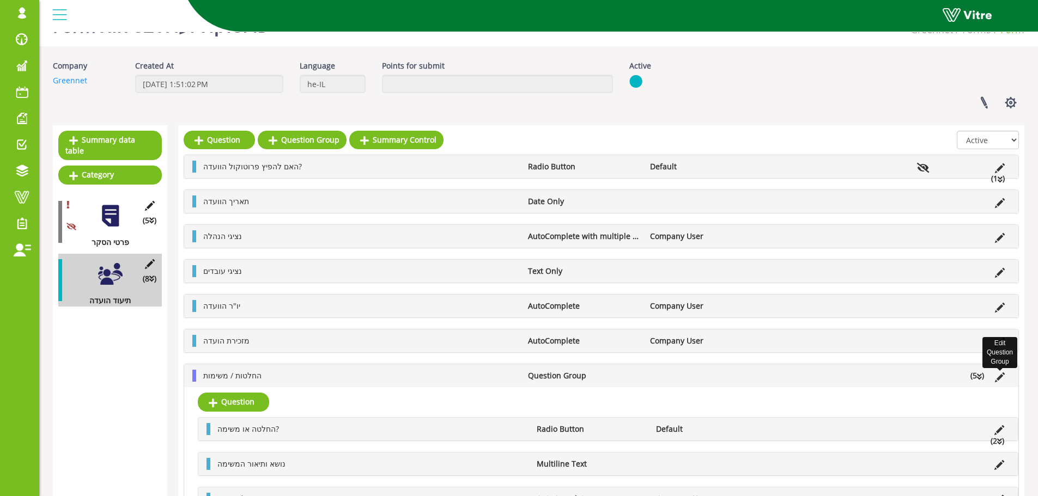
click at [999, 377] on icon at bounding box center [1000, 378] width 10 height 10
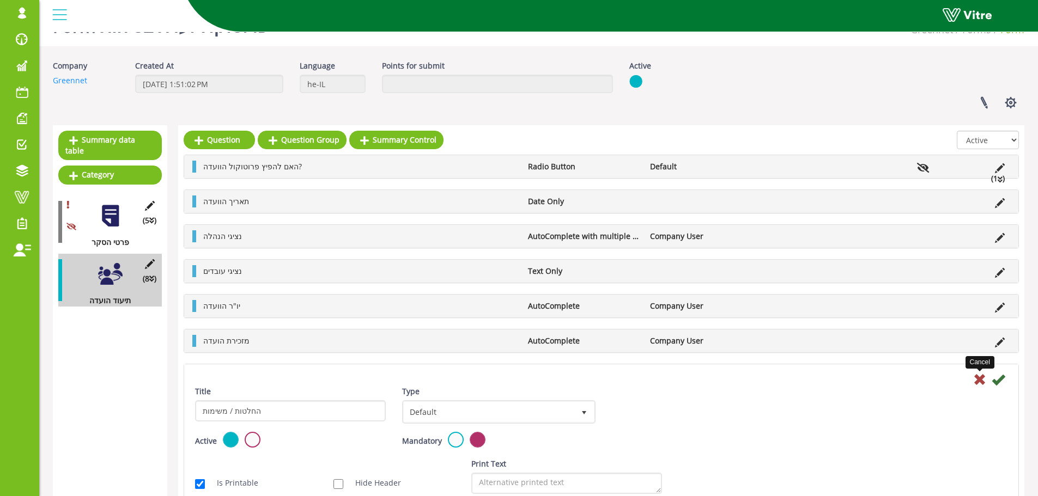
click at [980, 382] on icon at bounding box center [979, 379] width 13 height 13
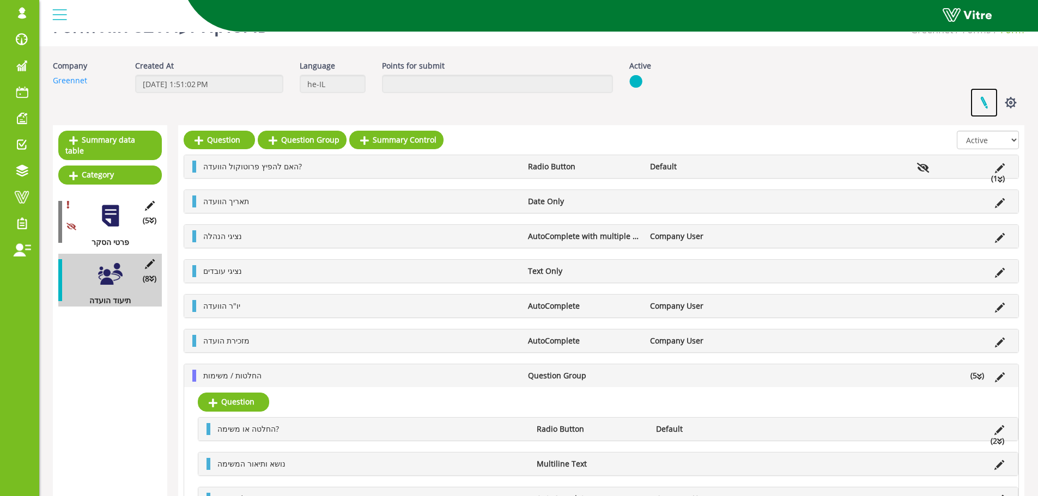
click at [981, 102] on link at bounding box center [983, 102] width 27 height 29
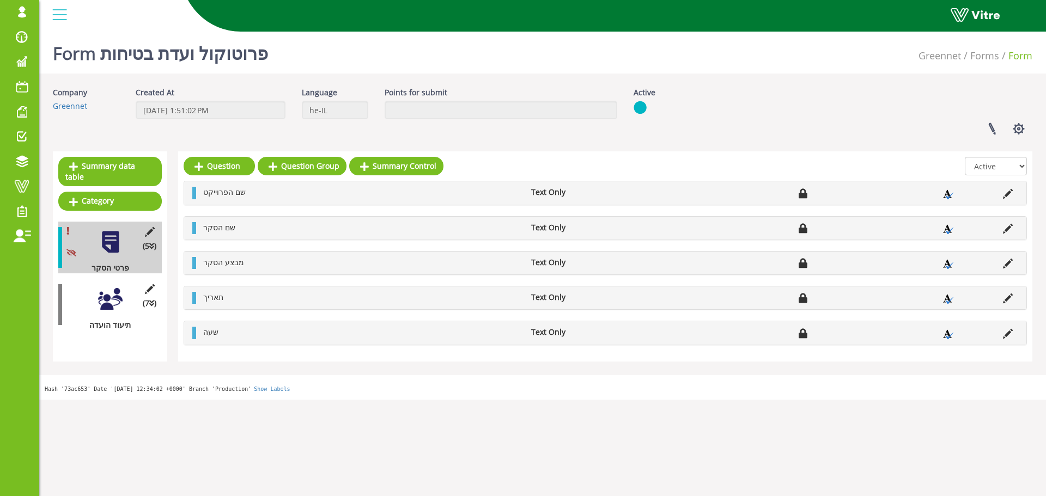
click at [109, 294] on div at bounding box center [110, 299] width 25 height 25
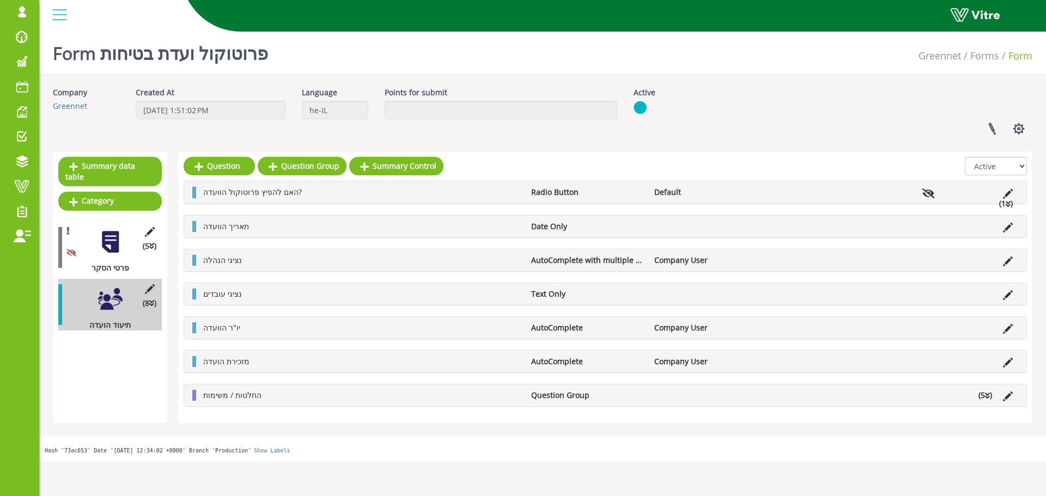
click at [437, 396] on li "החלטות / משימות" at bounding box center [362, 395] width 328 height 11
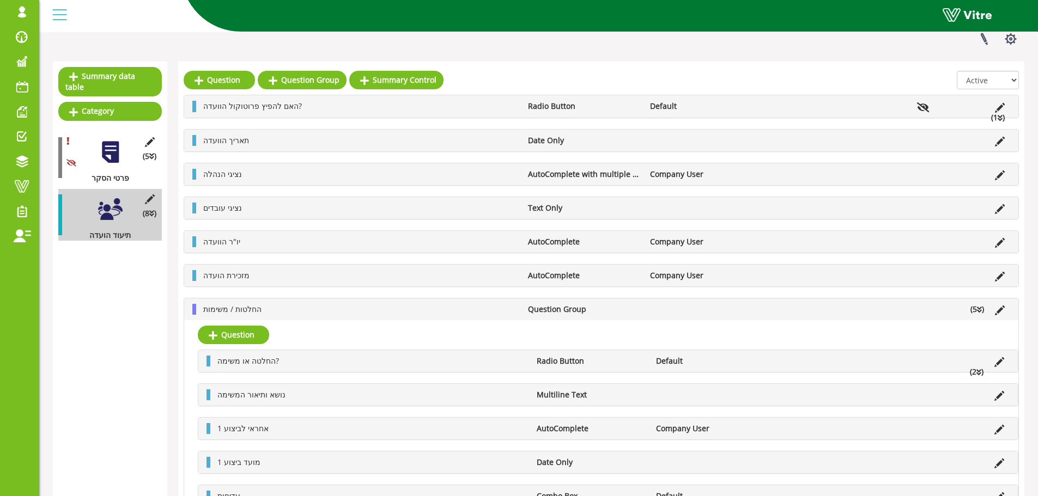
scroll to position [109, 0]
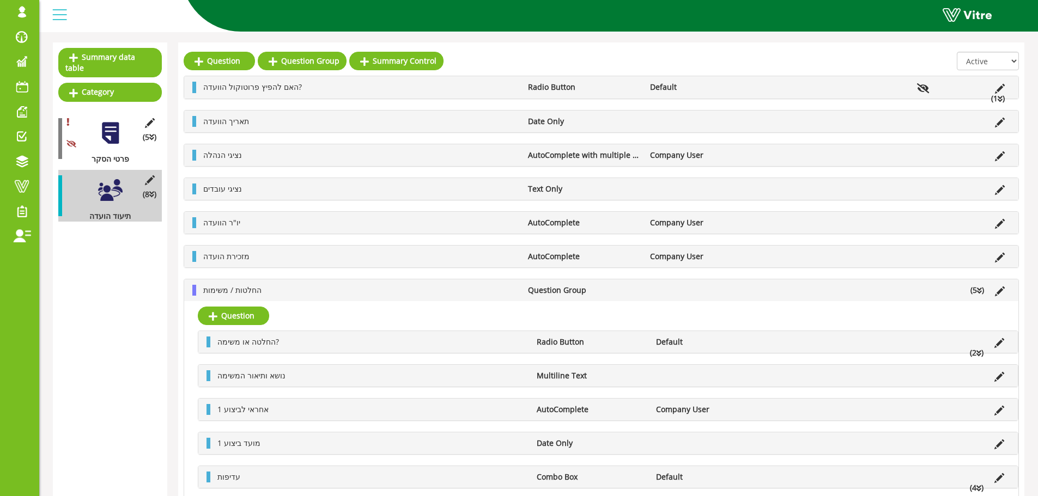
click at [978, 353] on icon at bounding box center [978, 354] width 5 height 8
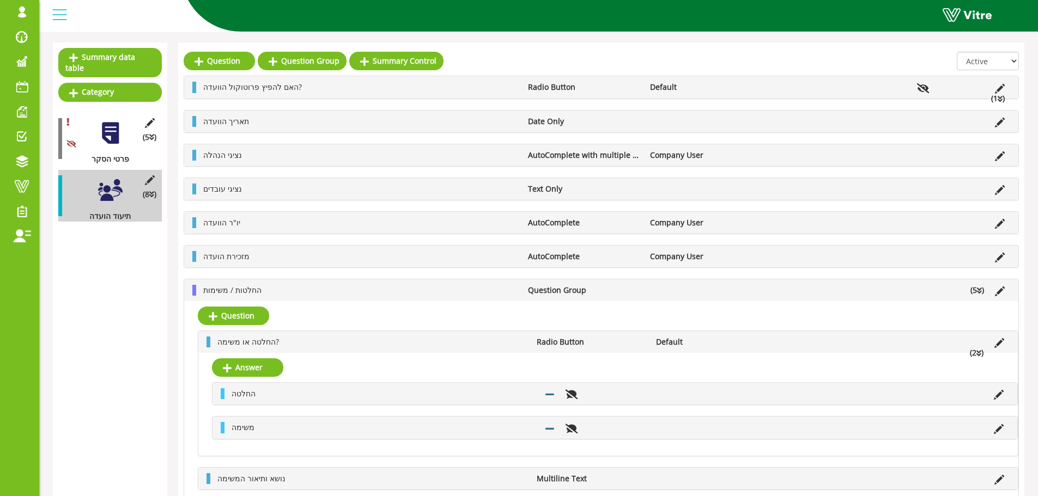
click at [431, 318] on div "Question החלטה או משימה? Radio Button Default (2 ) Answer החלטה משימה נושא ותיא…" at bounding box center [601, 454] width 834 height 307
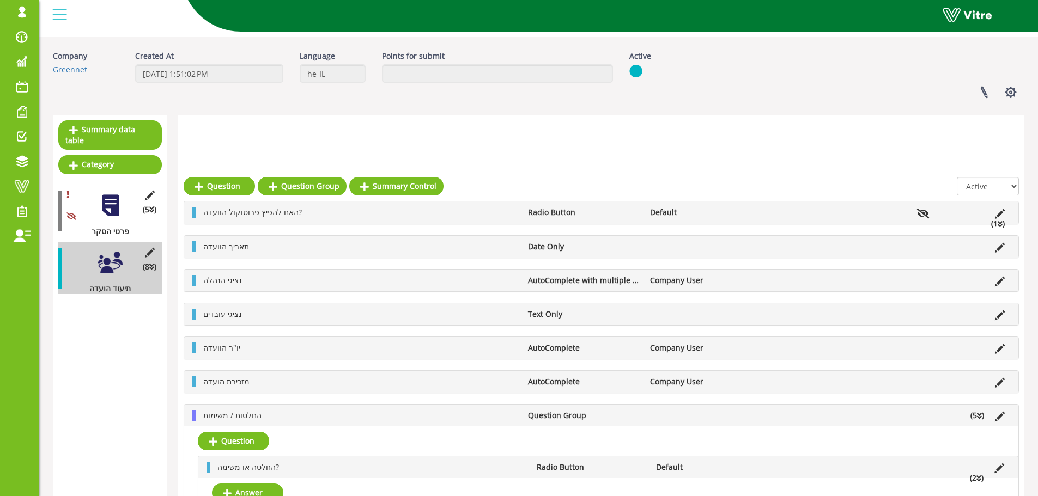
scroll to position [0, 0]
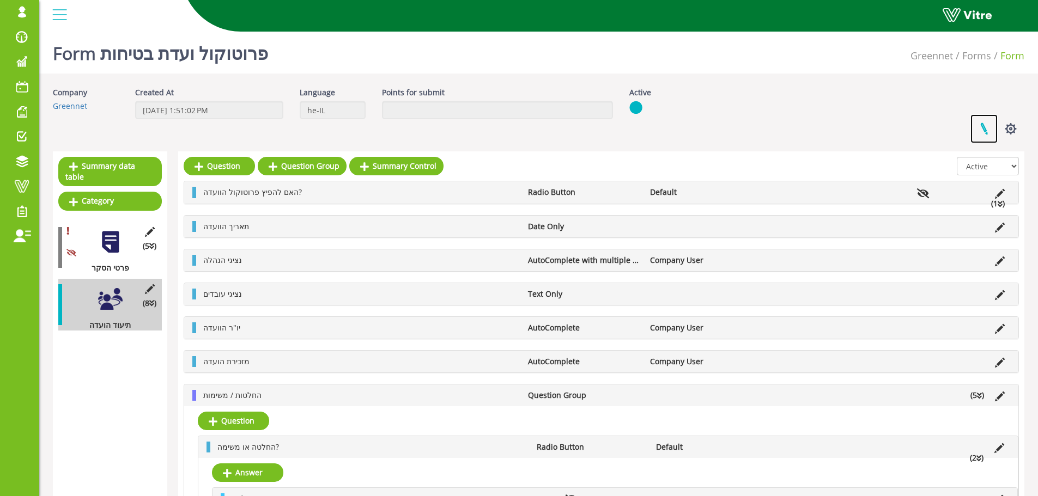
click at [984, 127] on link at bounding box center [983, 128] width 27 height 29
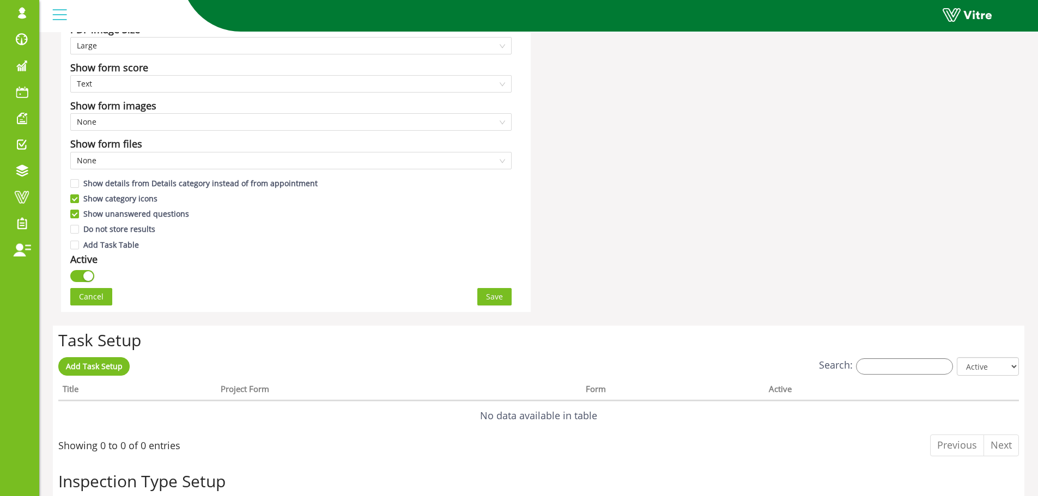
scroll to position [654, 0]
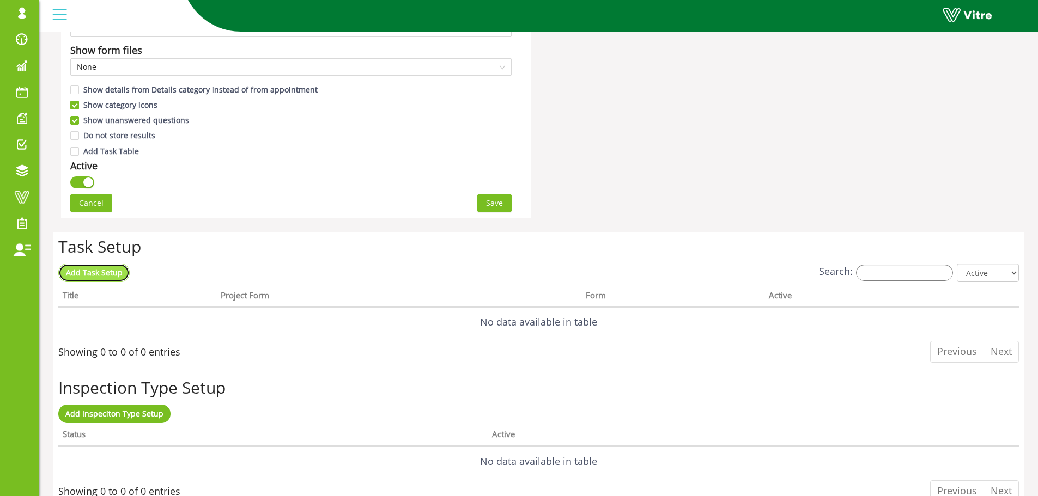
click at [106, 275] on span "Add Task Setup" at bounding box center [94, 272] width 57 height 10
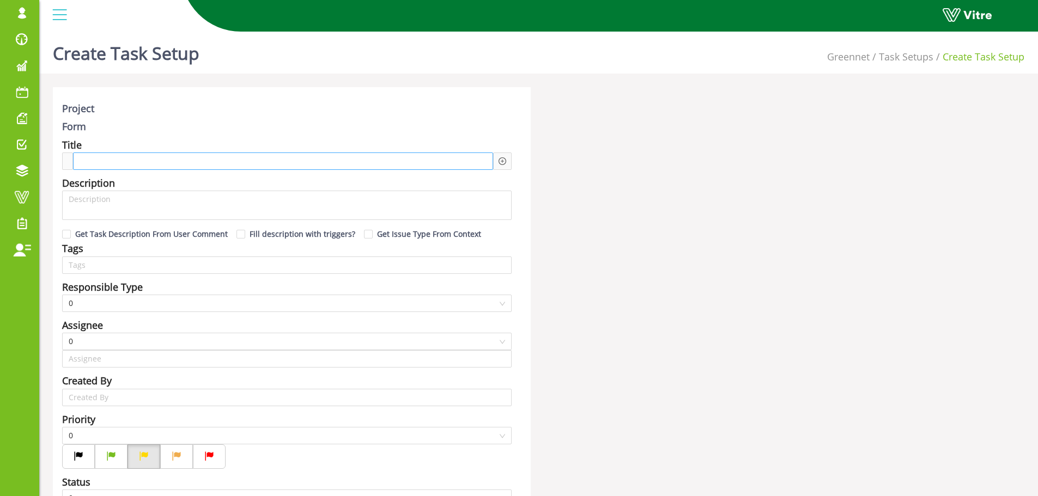
type input "[PERSON_NAME] SU"
click at [272, 161] on div at bounding box center [283, 160] width 420 height 17
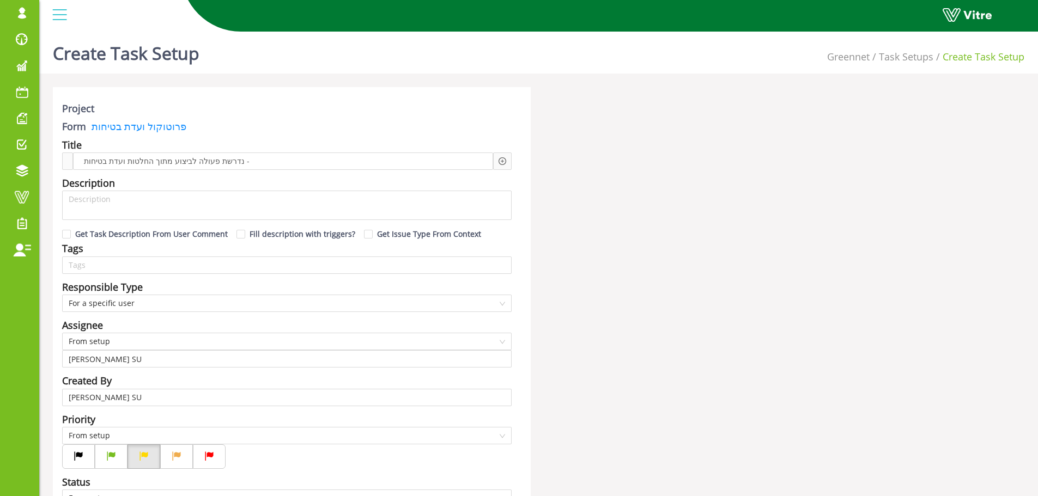
click at [499, 162] on icon "plus-circle" at bounding box center [502, 161] width 8 height 8
click at [544, 173] on input "search" at bounding box center [594, 169] width 133 height 16
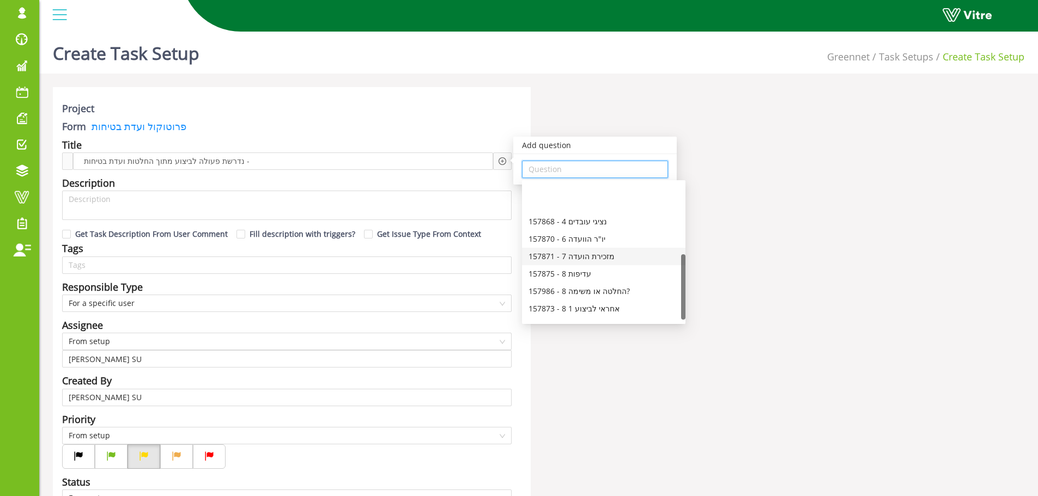
scroll to position [152, 0]
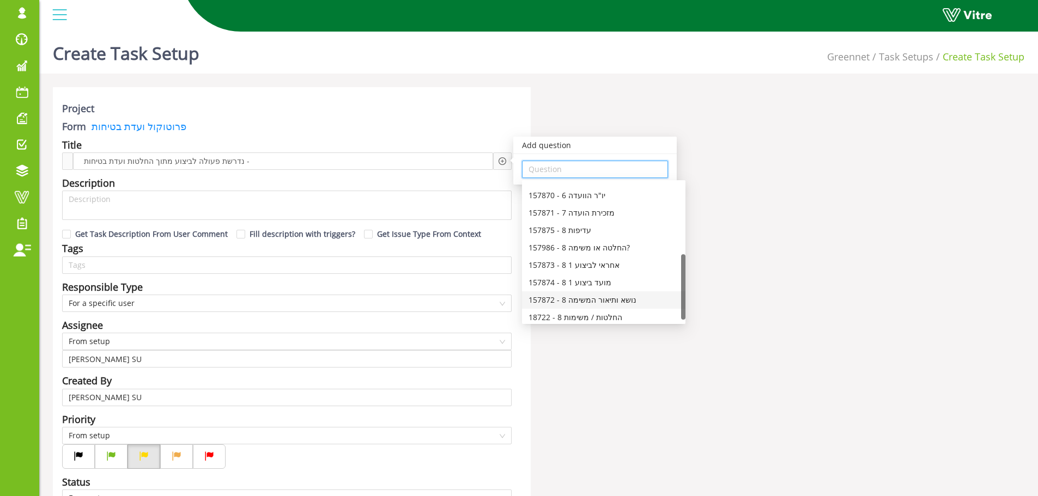
click at [609, 298] on div "157872 - 8 נושא ותיאור המשימה" at bounding box center [603, 300] width 150 height 12
type input "157872 - 8 נושא ותיאור המשימה"
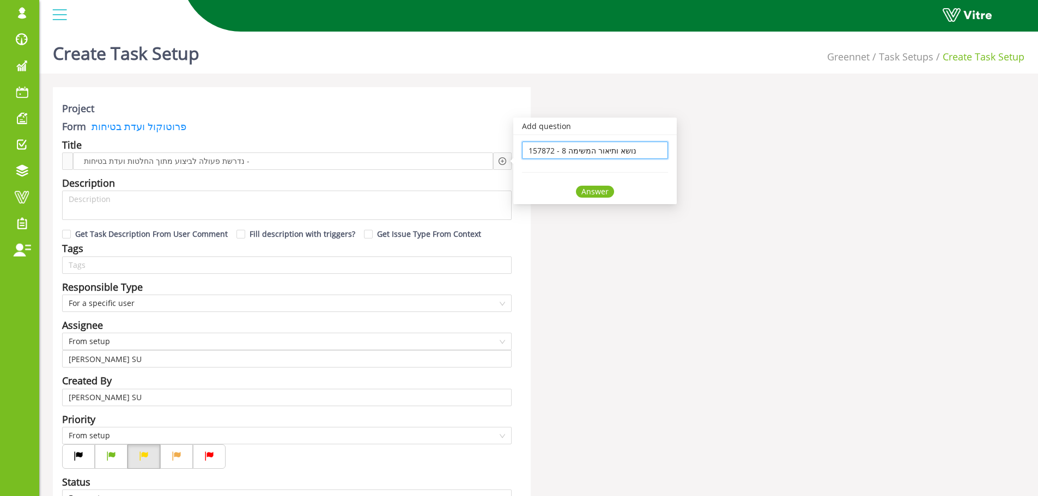
click at [587, 193] on div "Answer" at bounding box center [595, 192] width 38 height 12
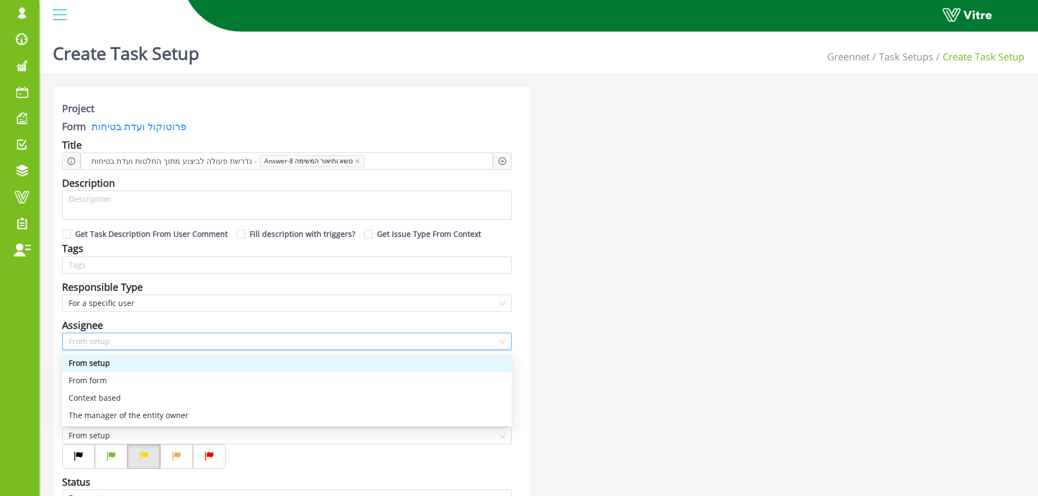
click at [112, 337] on span "From setup" at bounding box center [287, 341] width 436 height 16
click at [103, 381] on div "From form" at bounding box center [287, 381] width 436 height 12
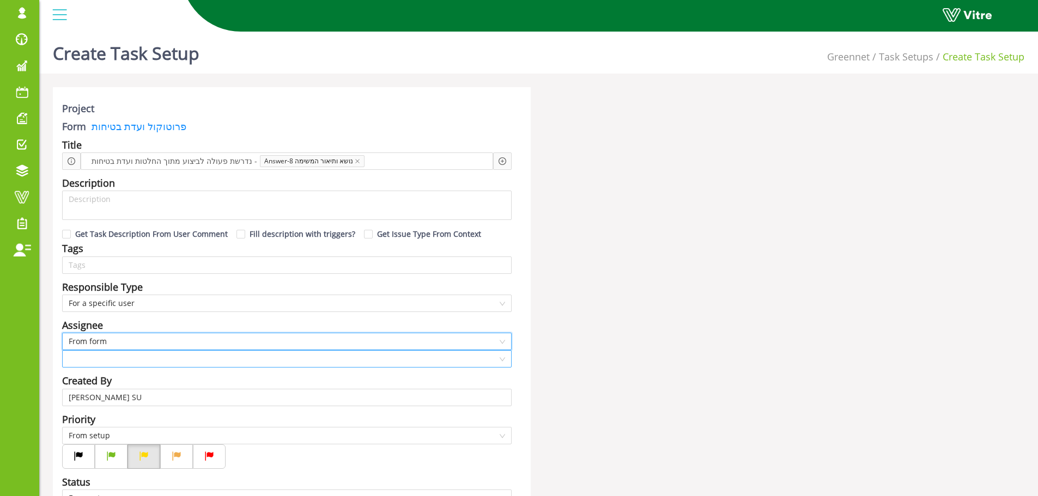
click at [114, 359] on input "search" at bounding box center [283, 359] width 429 height 16
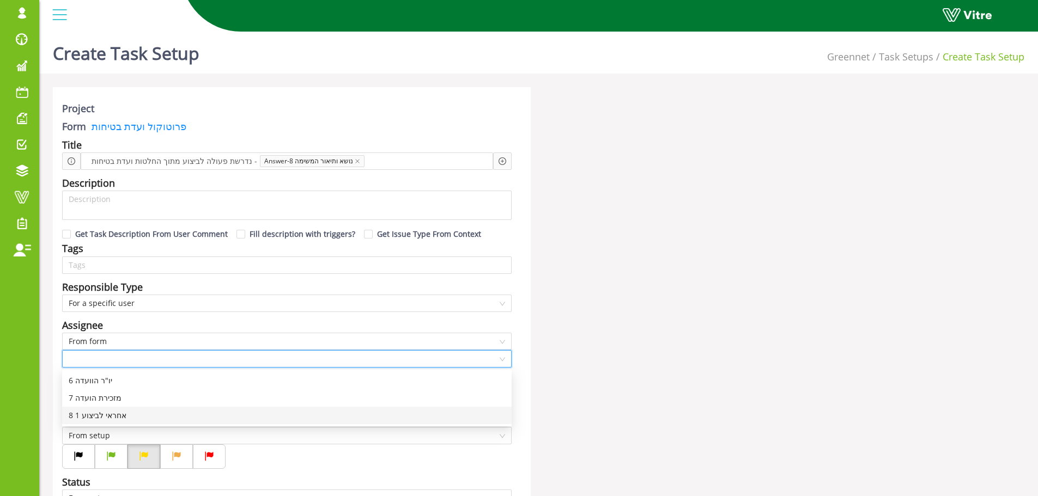
click at [118, 414] on div "8 אחראי לביצוע 1" at bounding box center [287, 416] width 436 height 12
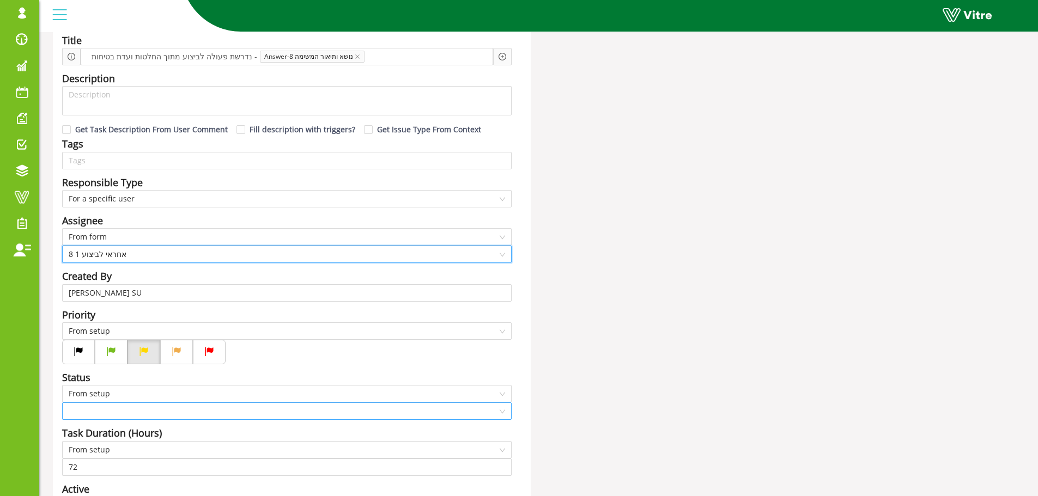
scroll to position [163, 0]
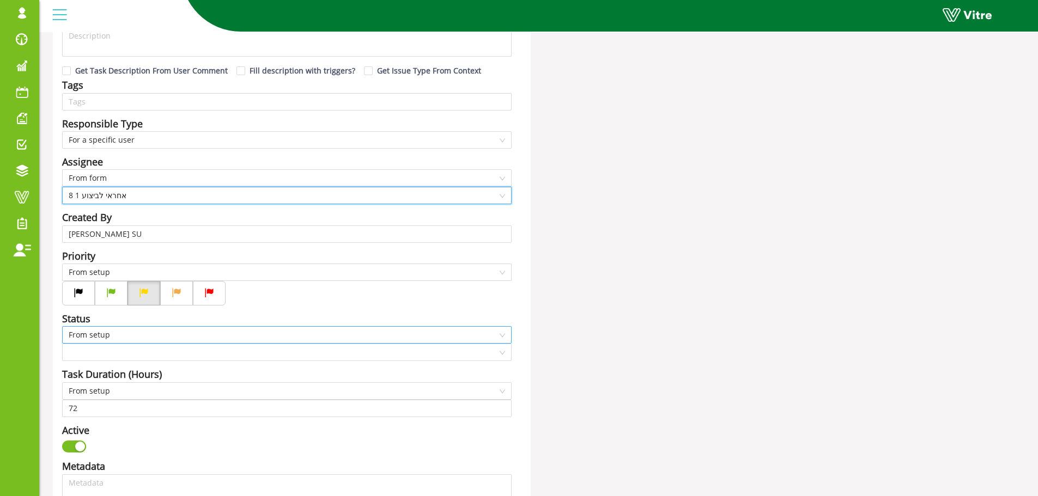
click at [142, 333] on span "From setup" at bounding box center [287, 335] width 436 height 16
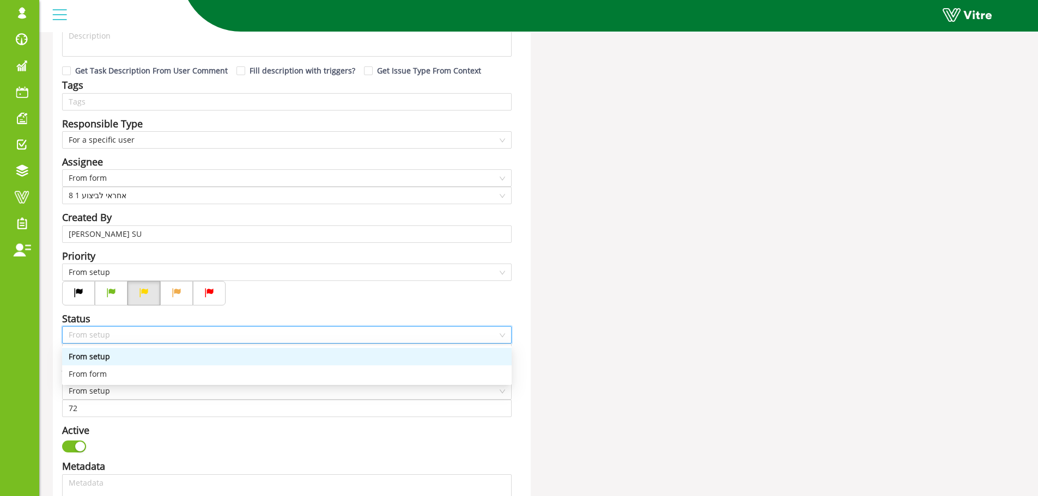
click at [120, 318] on div "Status" at bounding box center [286, 318] width 449 height 15
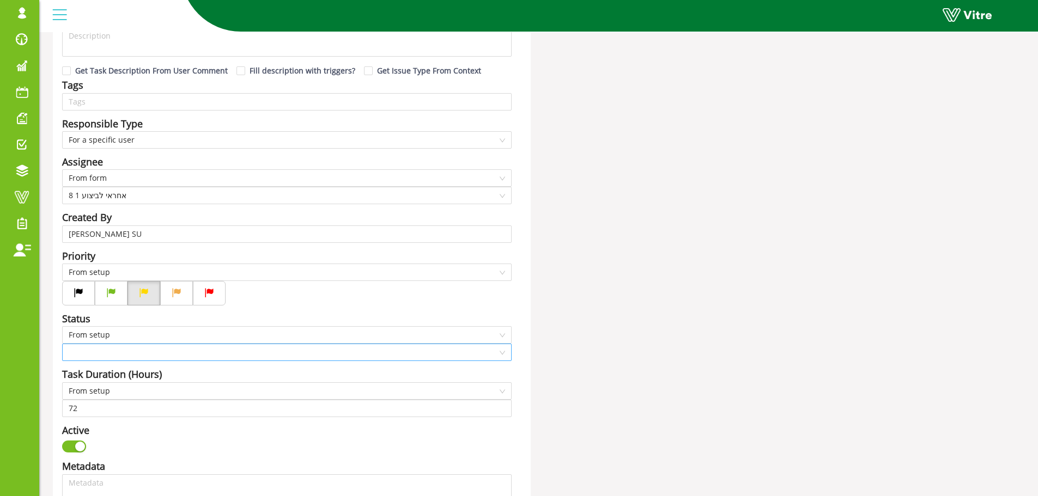
click at [108, 356] on input "search" at bounding box center [283, 352] width 429 height 16
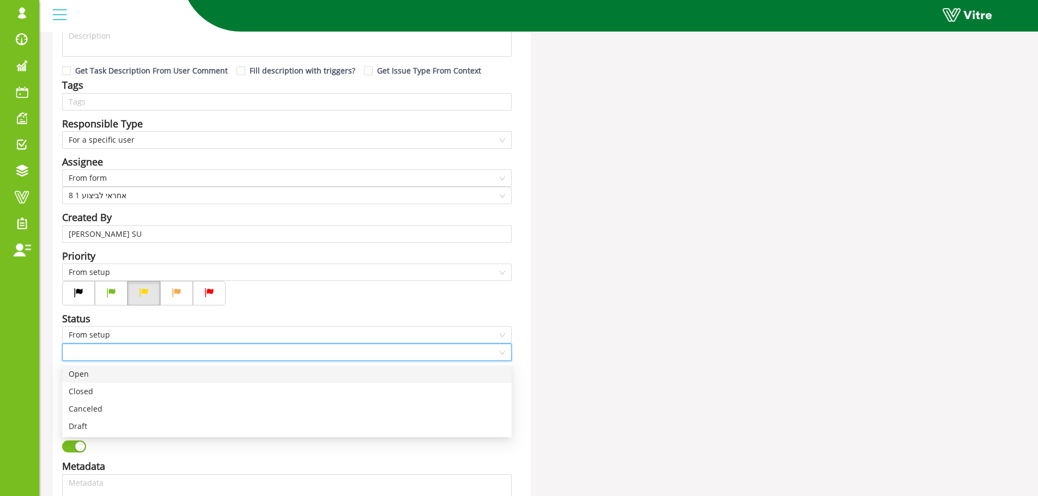
click at [91, 375] on div "Open" at bounding box center [287, 374] width 436 height 12
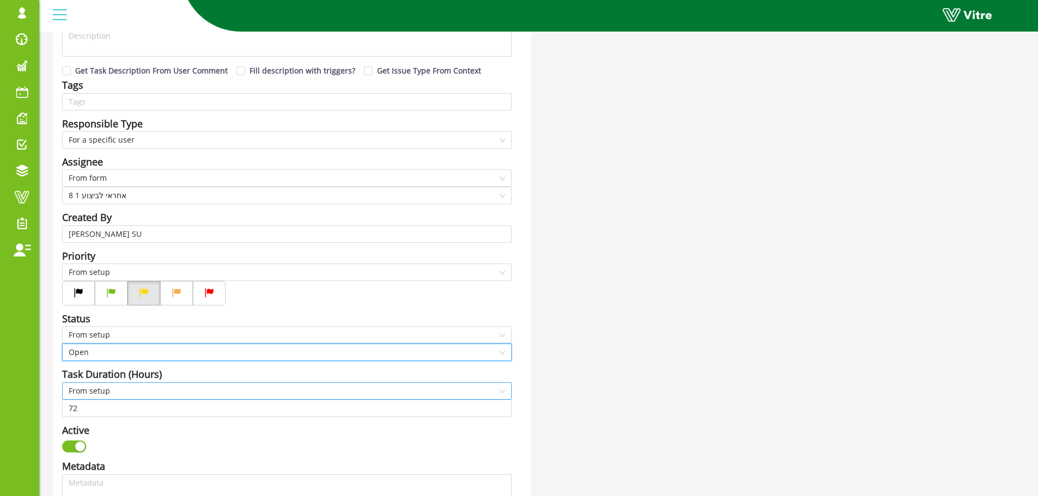
click at [135, 391] on span "From setup" at bounding box center [287, 391] width 436 height 16
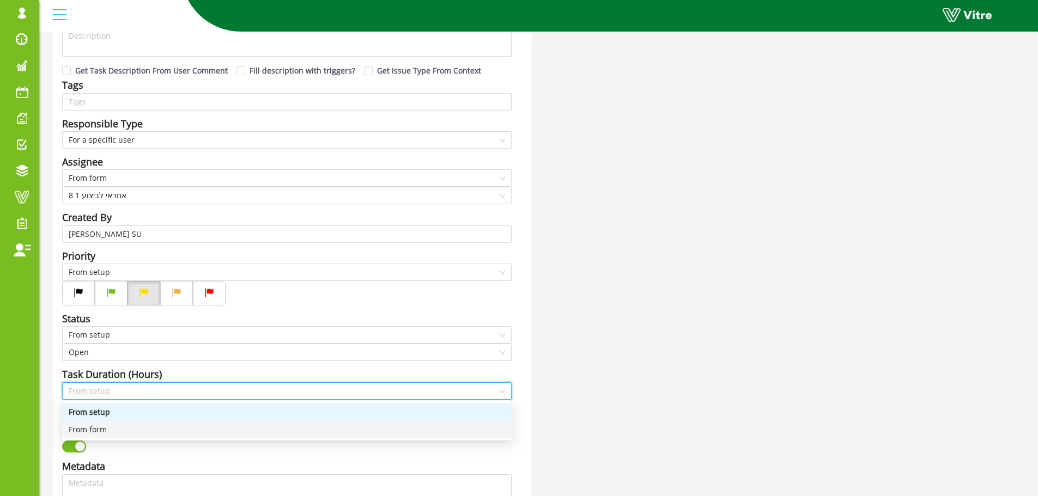
click at [117, 426] on div "From form" at bounding box center [287, 430] width 436 height 12
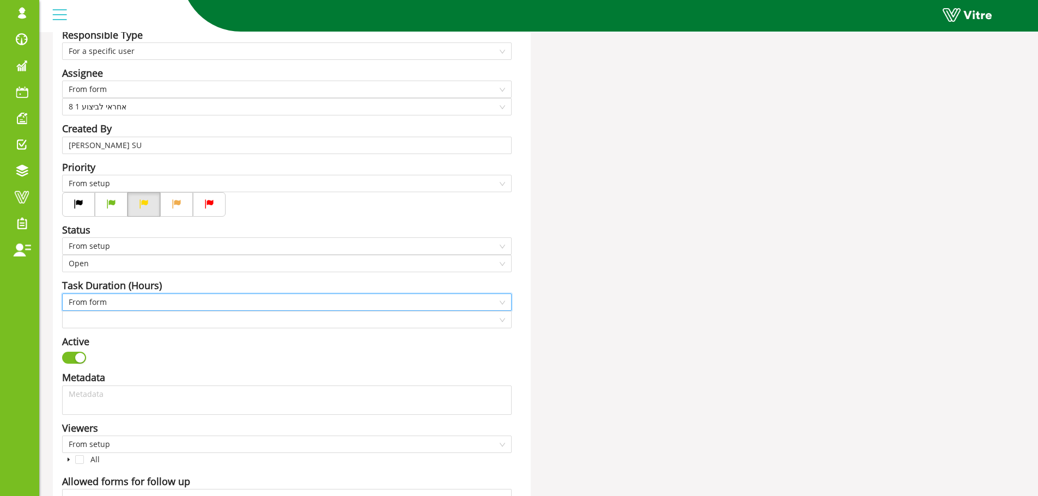
scroll to position [272, 0]
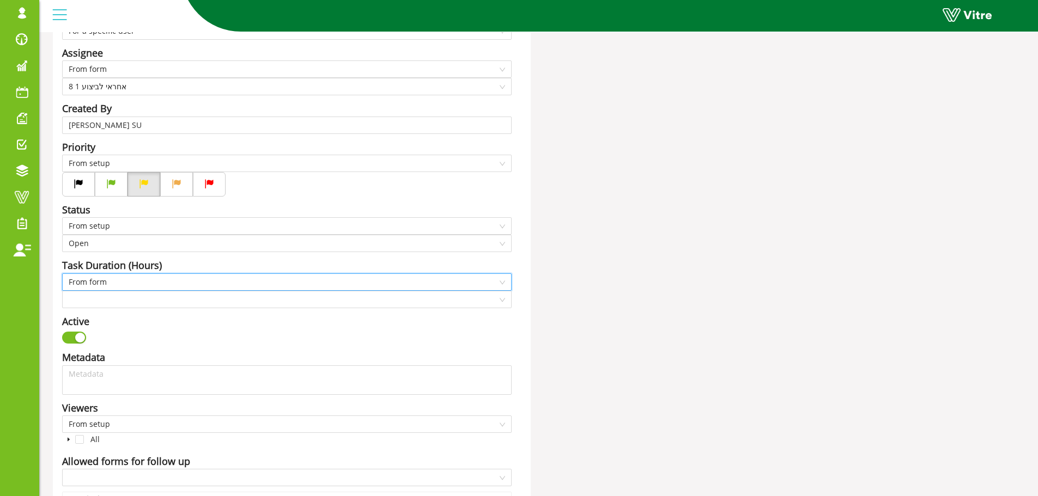
click at [132, 283] on span "From form" at bounding box center [287, 282] width 436 height 16
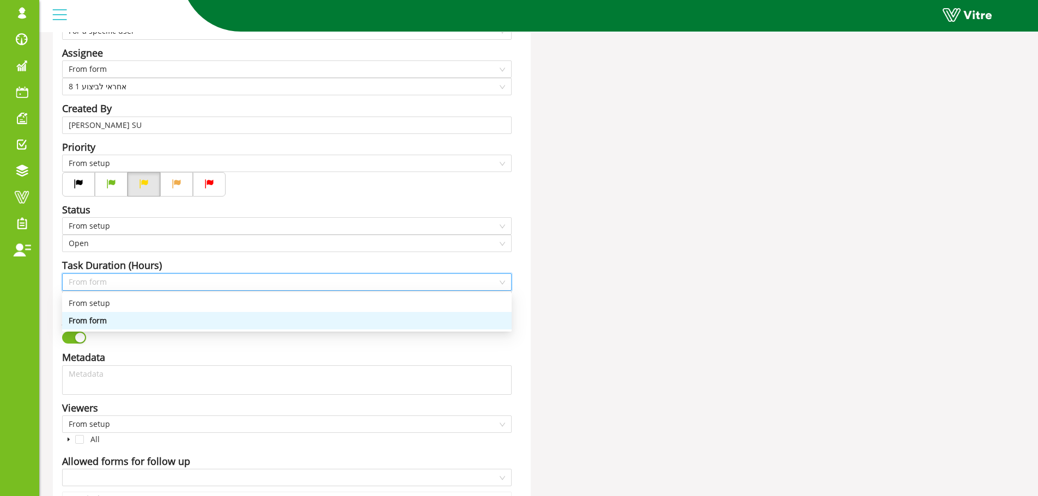
click at [106, 316] on div "From form" at bounding box center [287, 321] width 436 height 12
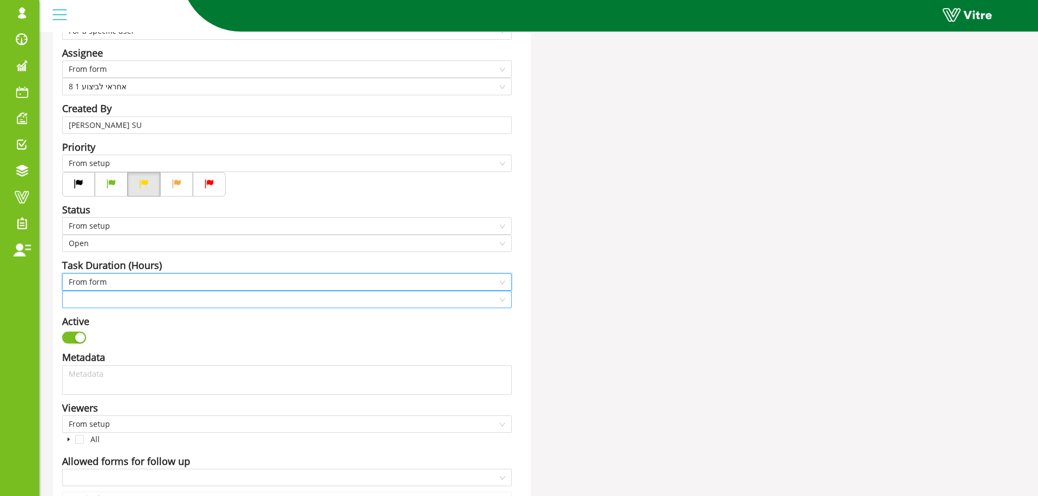
click at [124, 299] on input "search" at bounding box center [283, 299] width 429 height 16
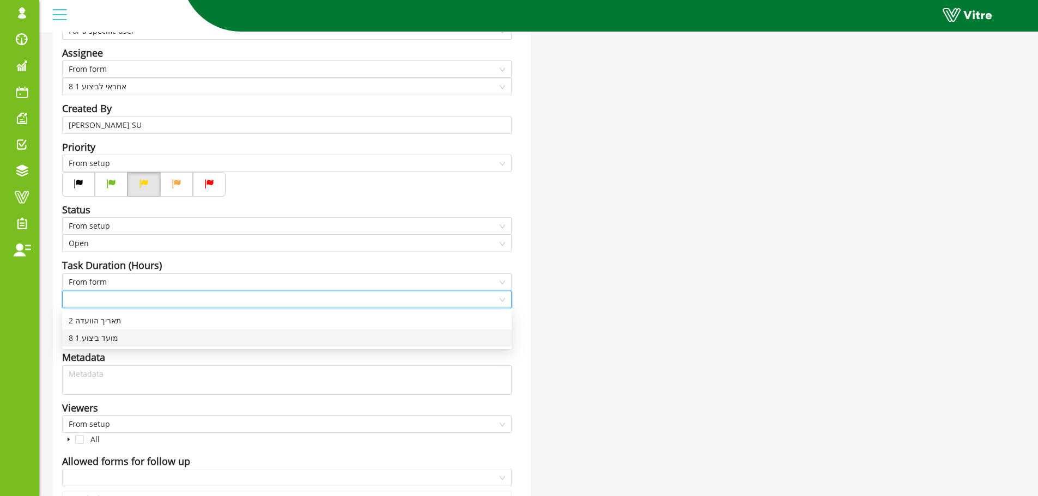
click at [106, 340] on div "8 מועד ביצוע 1" at bounding box center [287, 338] width 436 height 12
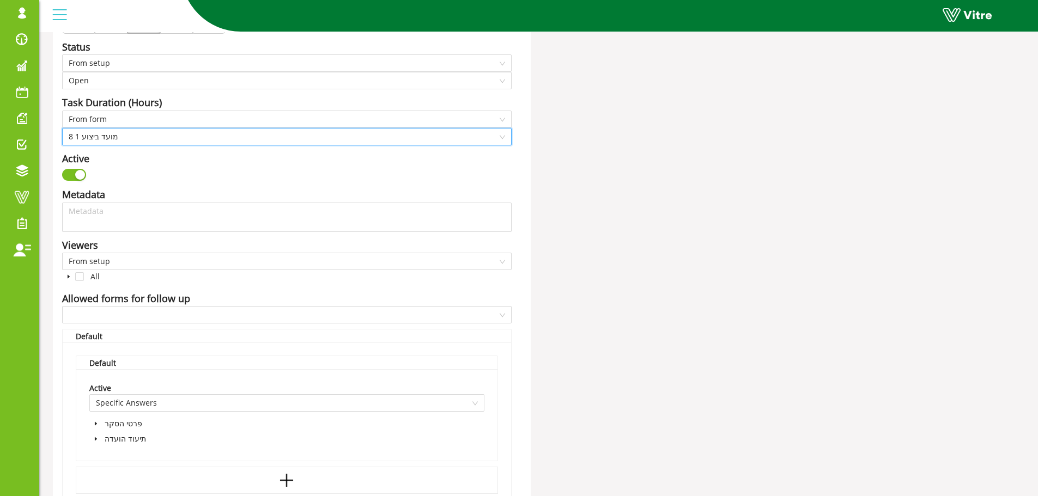
scroll to position [436, 0]
click at [172, 316] on input "search" at bounding box center [283, 314] width 429 height 16
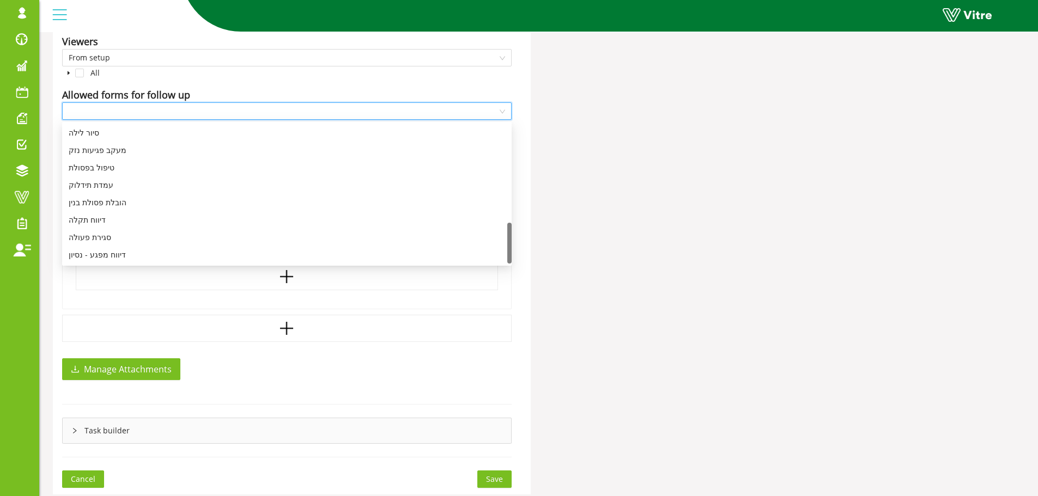
scroll to position [654, 0]
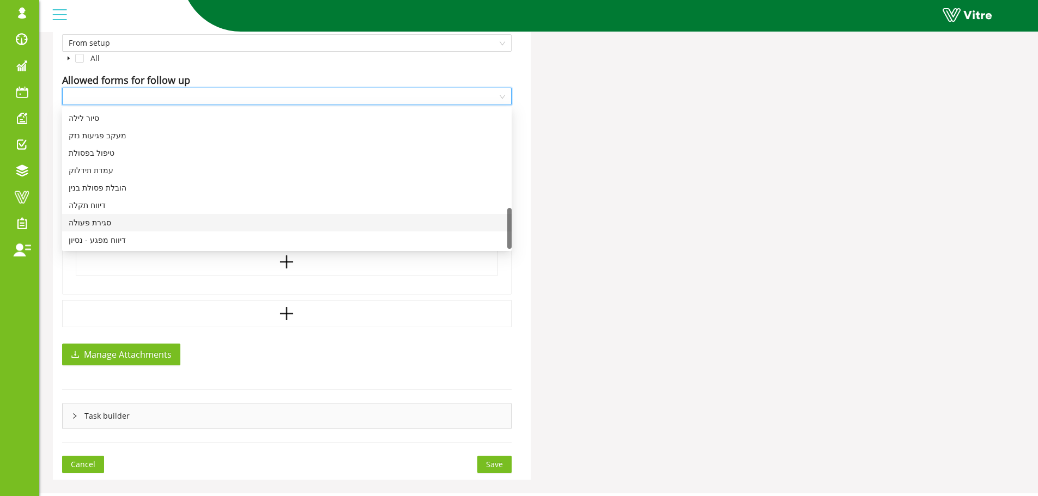
click at [103, 221] on div "סגירת פעולה" at bounding box center [287, 223] width 436 height 12
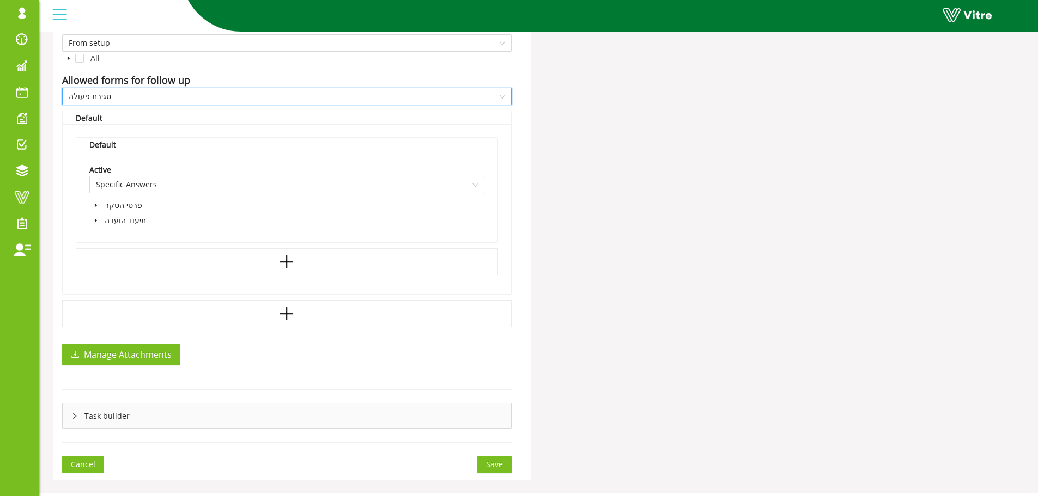
click at [95, 219] on icon "caret-down" at bounding box center [95, 220] width 5 height 5
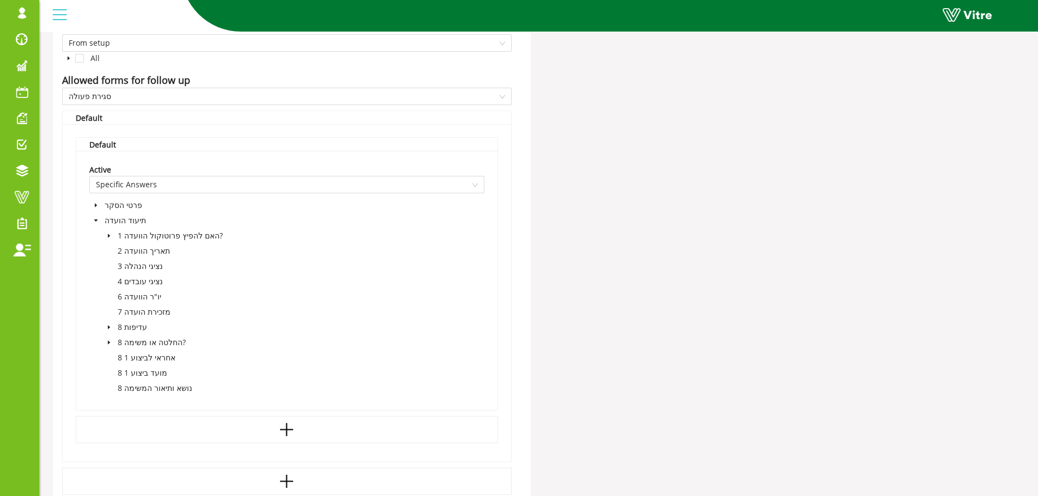
click at [107, 343] on icon "caret-down" at bounding box center [108, 342] width 5 height 5
click at [135, 372] on span at bounding box center [133, 373] width 9 height 9
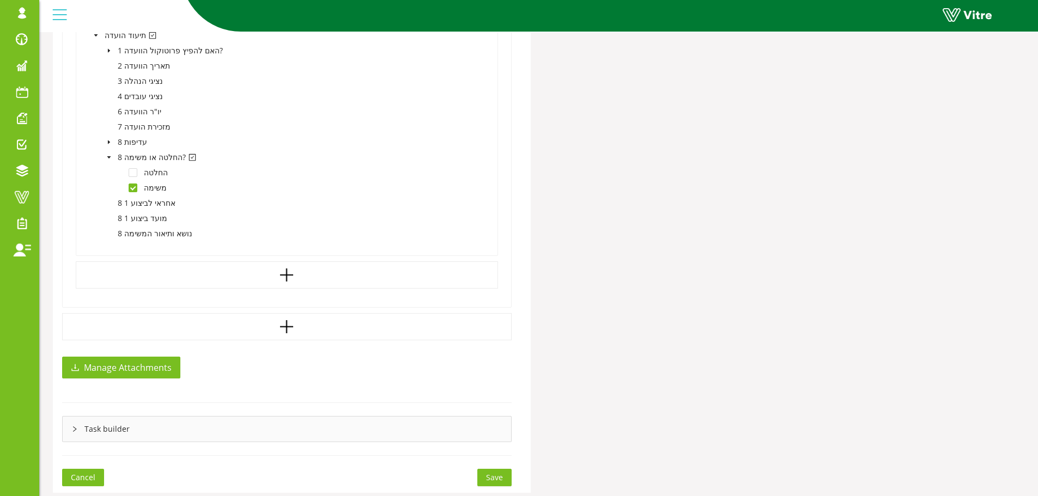
scroll to position [871, 0]
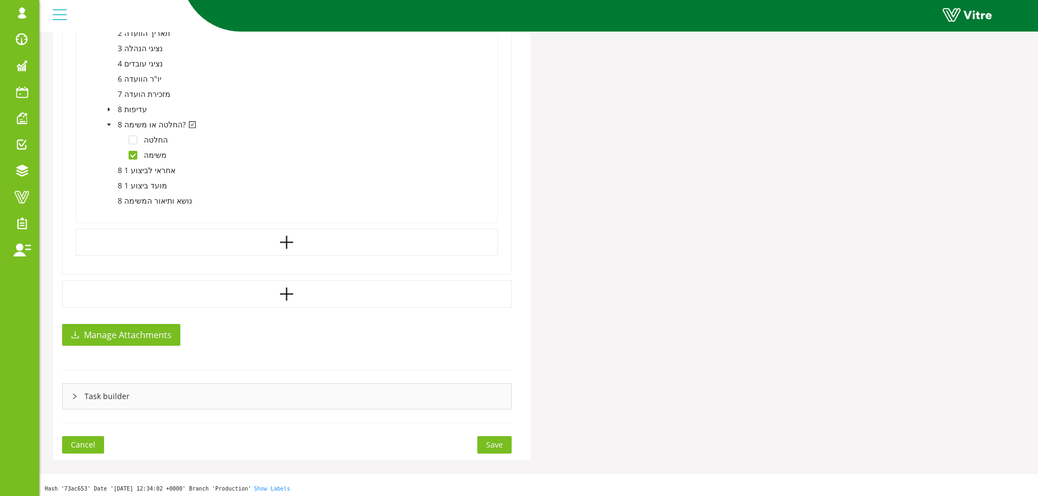
click at [498, 441] on span "Save" at bounding box center [494, 445] width 17 height 12
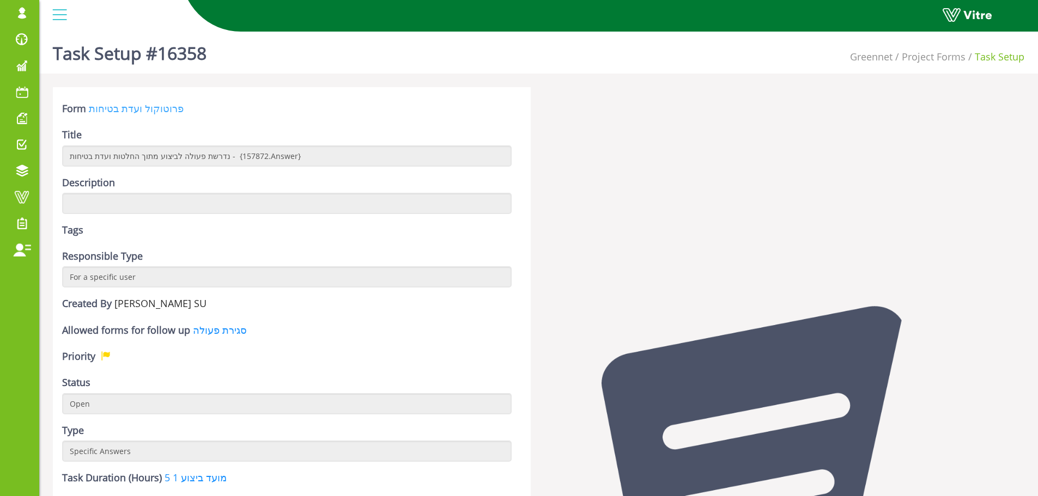
click at [120, 108] on link "פרוטוקול ועדת בטיחות" at bounding box center [136, 108] width 95 height 13
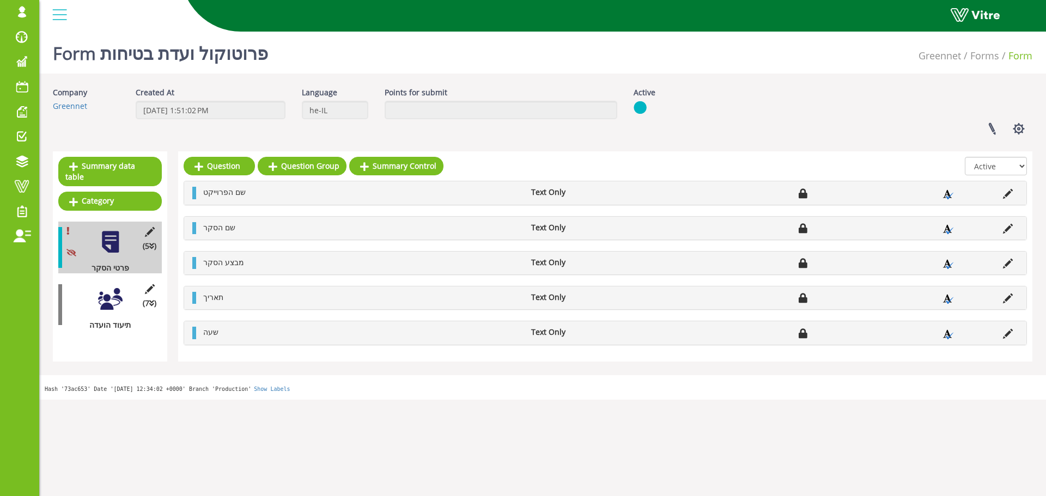
click at [108, 289] on div at bounding box center [110, 299] width 25 height 25
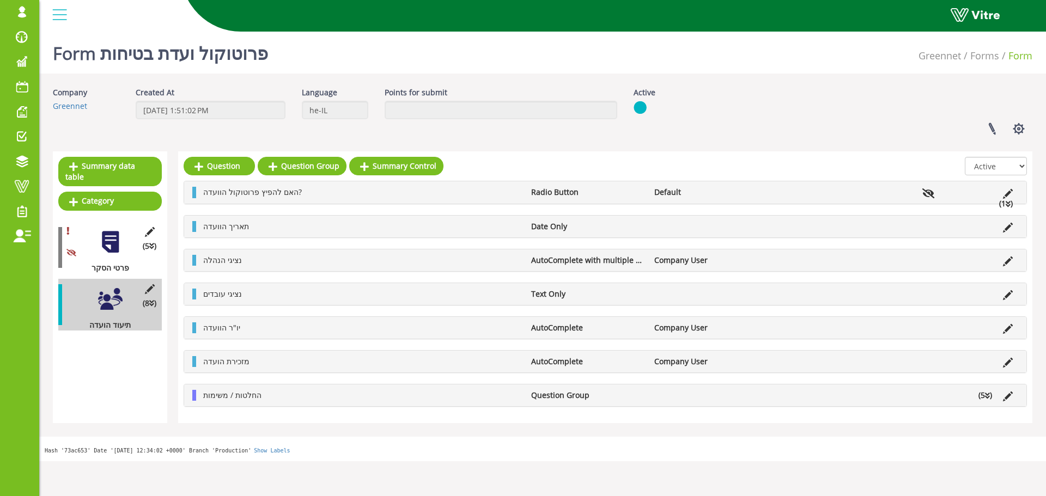
click at [313, 396] on li "החלטות / משימות" at bounding box center [362, 395] width 328 height 11
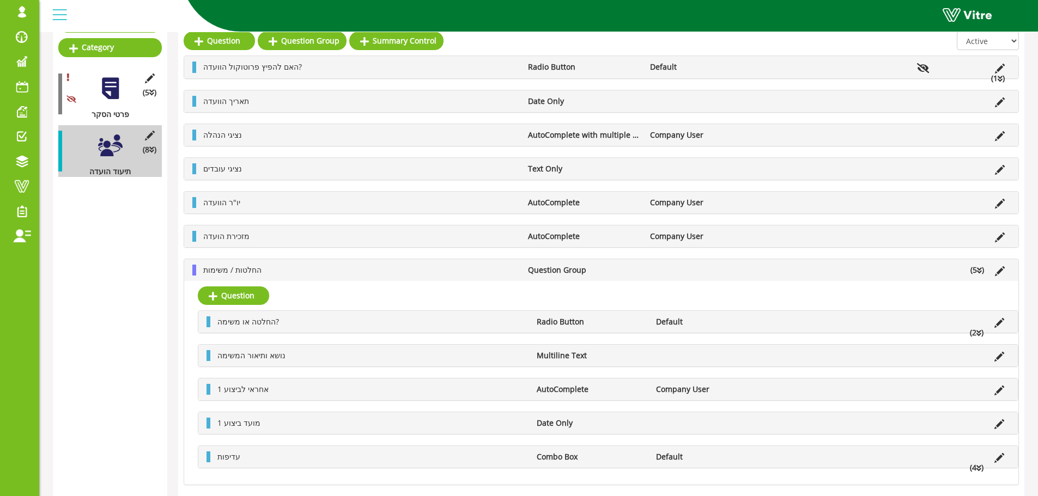
scroll to position [163, 0]
